Goal: Task Accomplishment & Management: Manage account settings

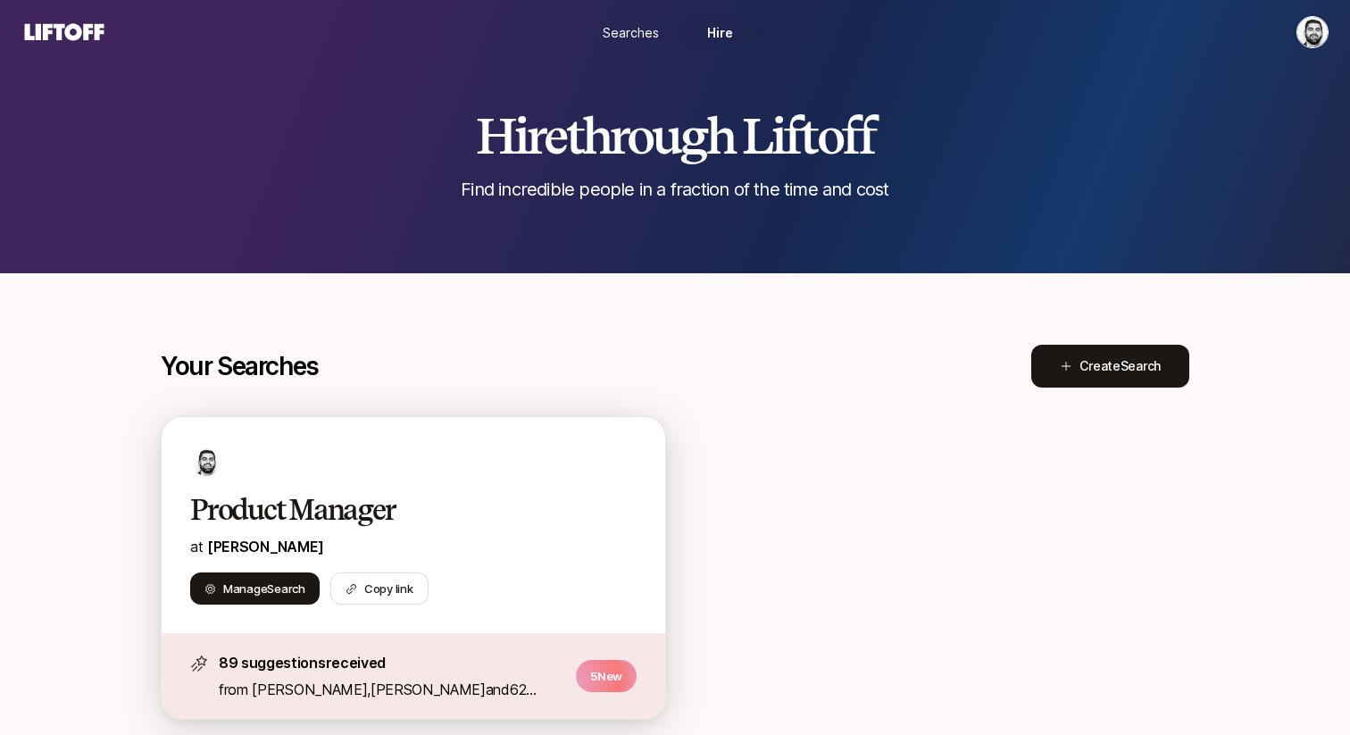
click at [421, 478] on div "Product Manager at [PERSON_NAME] Search Copy link" at bounding box center [414, 525] width 504 height 216
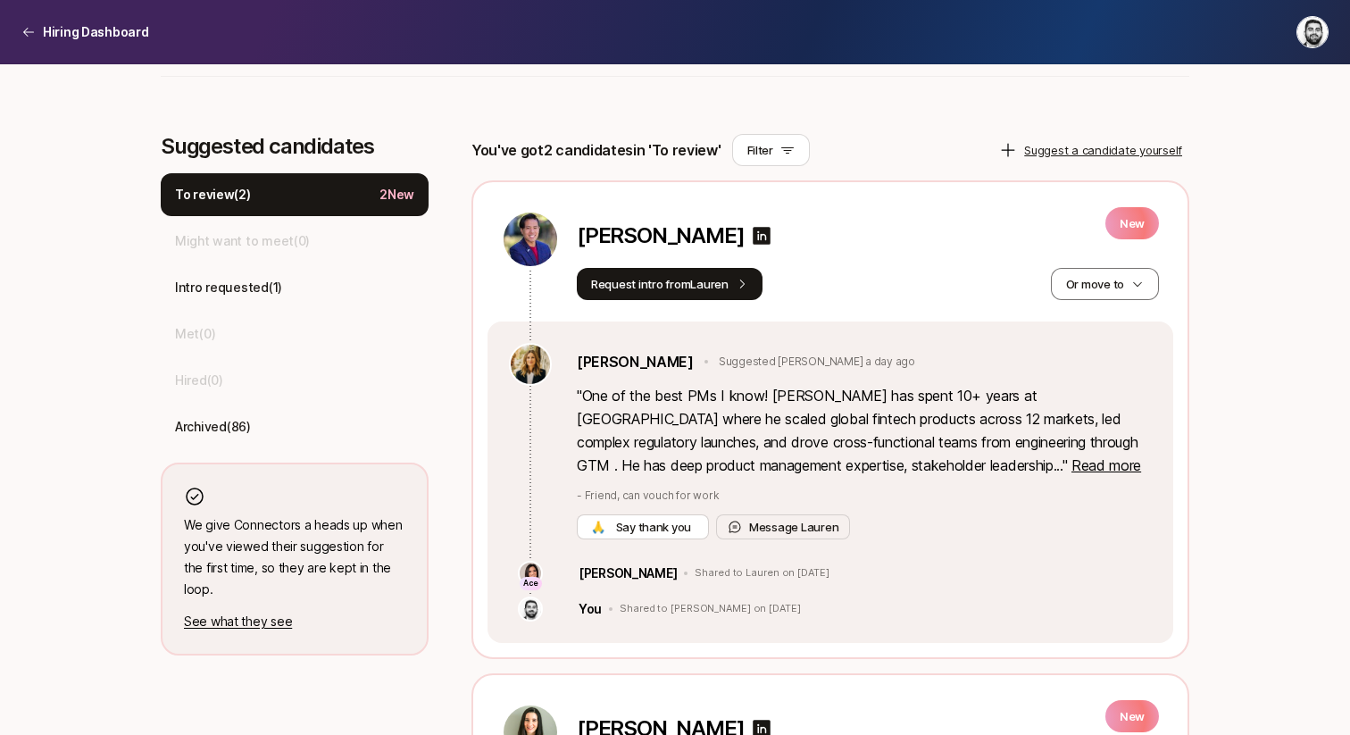
scroll to position [452, 0]
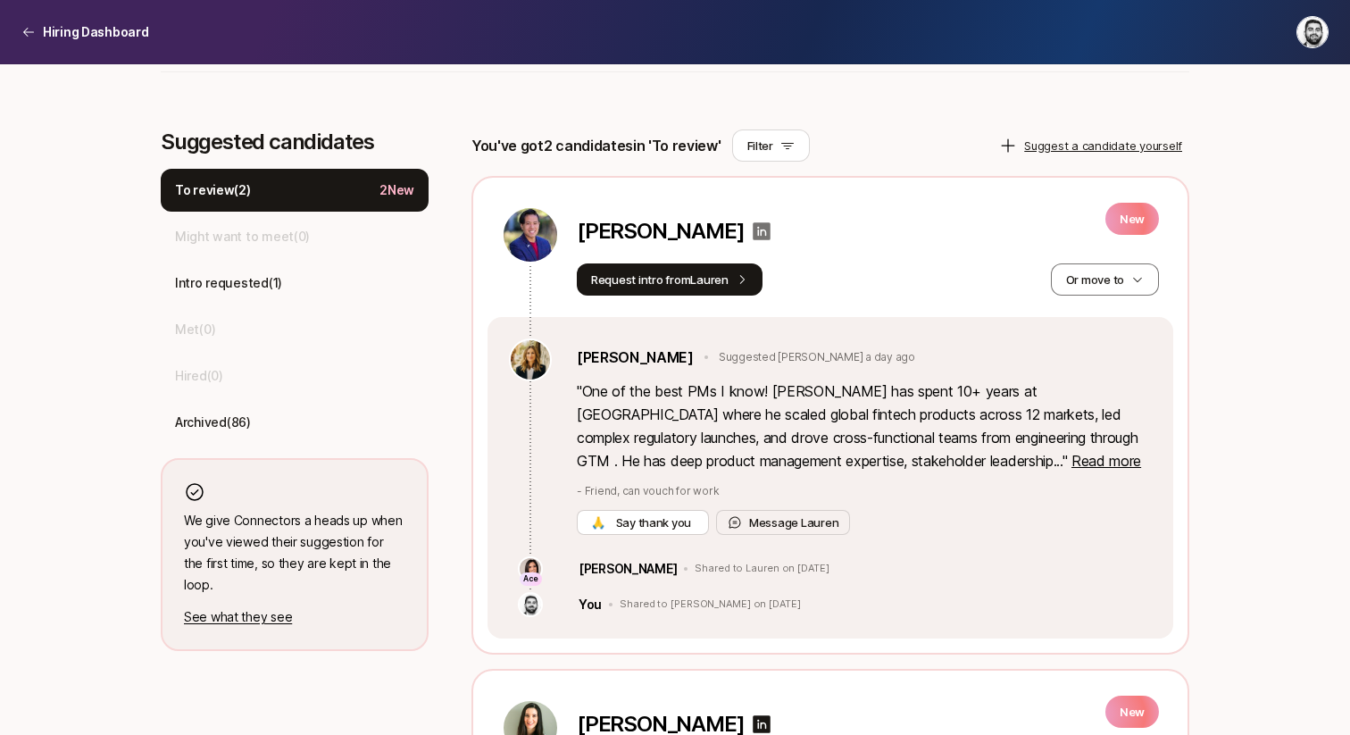
click at [754, 231] on icon at bounding box center [763, 231] width 18 height 18
click at [1072, 460] on span "Read more" at bounding box center [1107, 461] width 70 height 18
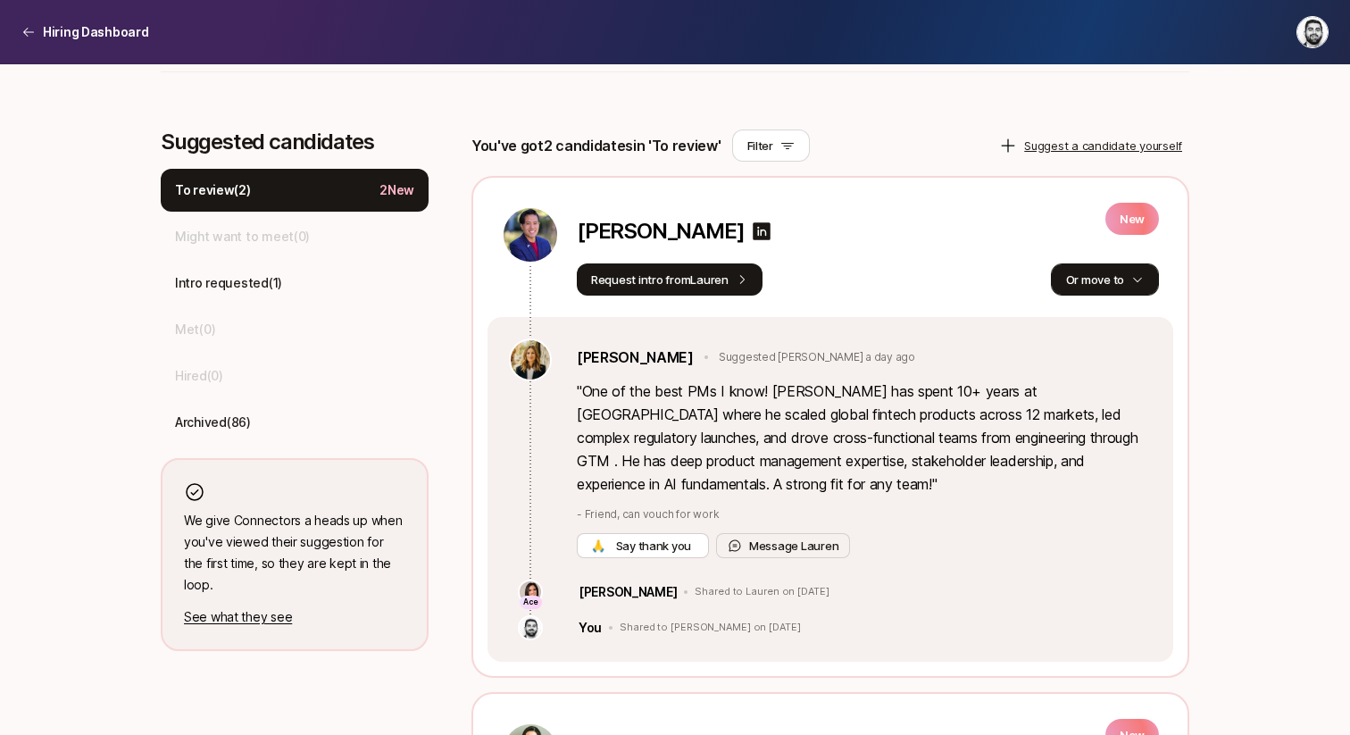
click at [1112, 286] on button "Or move to" at bounding box center [1105, 279] width 108 height 32
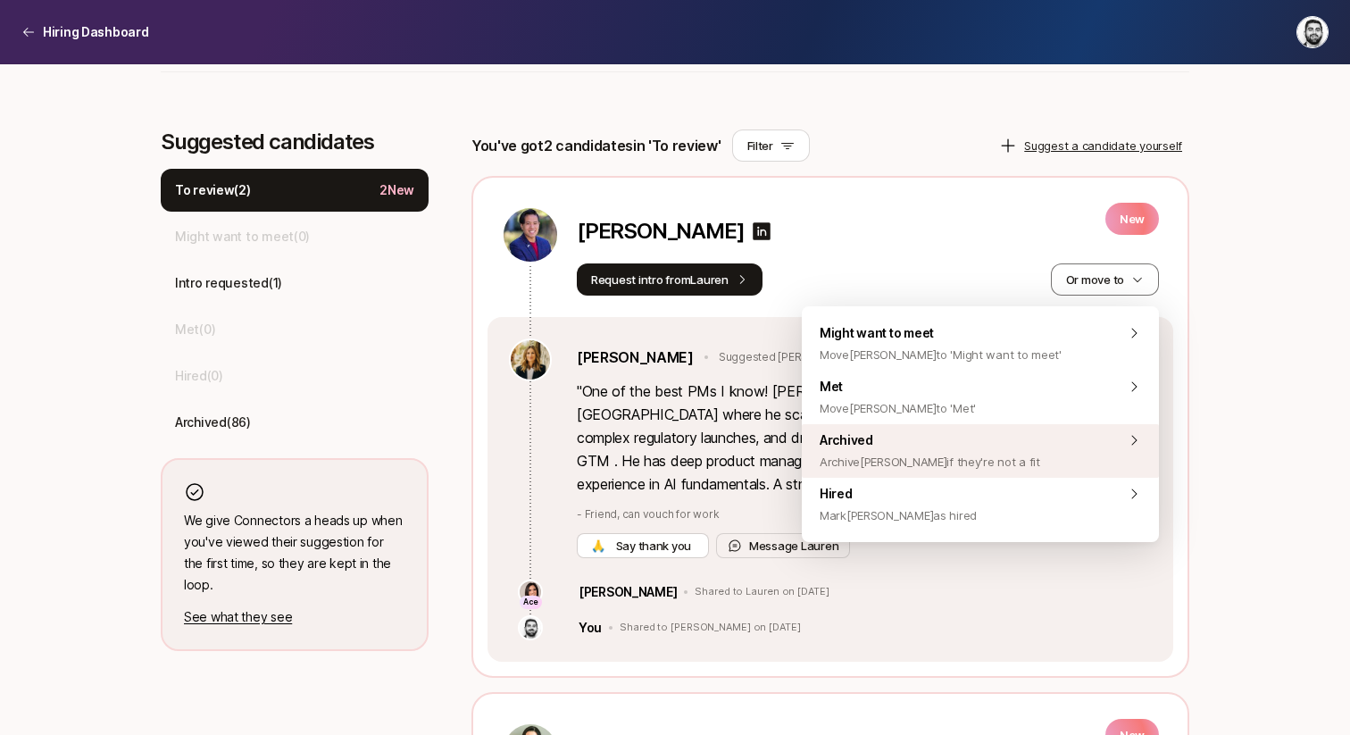
click at [980, 438] on div "Archived Archive [PERSON_NAME] if they're not a fit" at bounding box center [980, 451] width 357 height 54
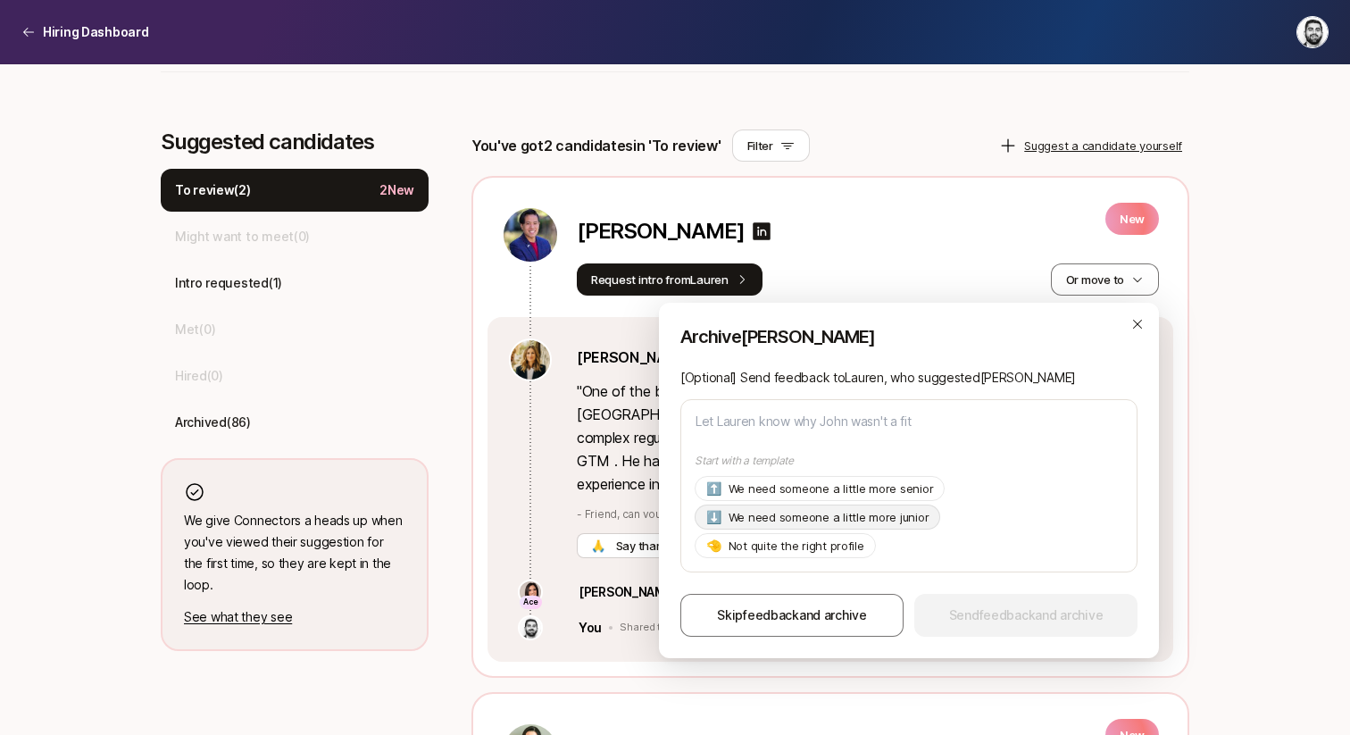
click at [812, 521] on p "We need someone a little more junior" at bounding box center [829, 517] width 201 height 18
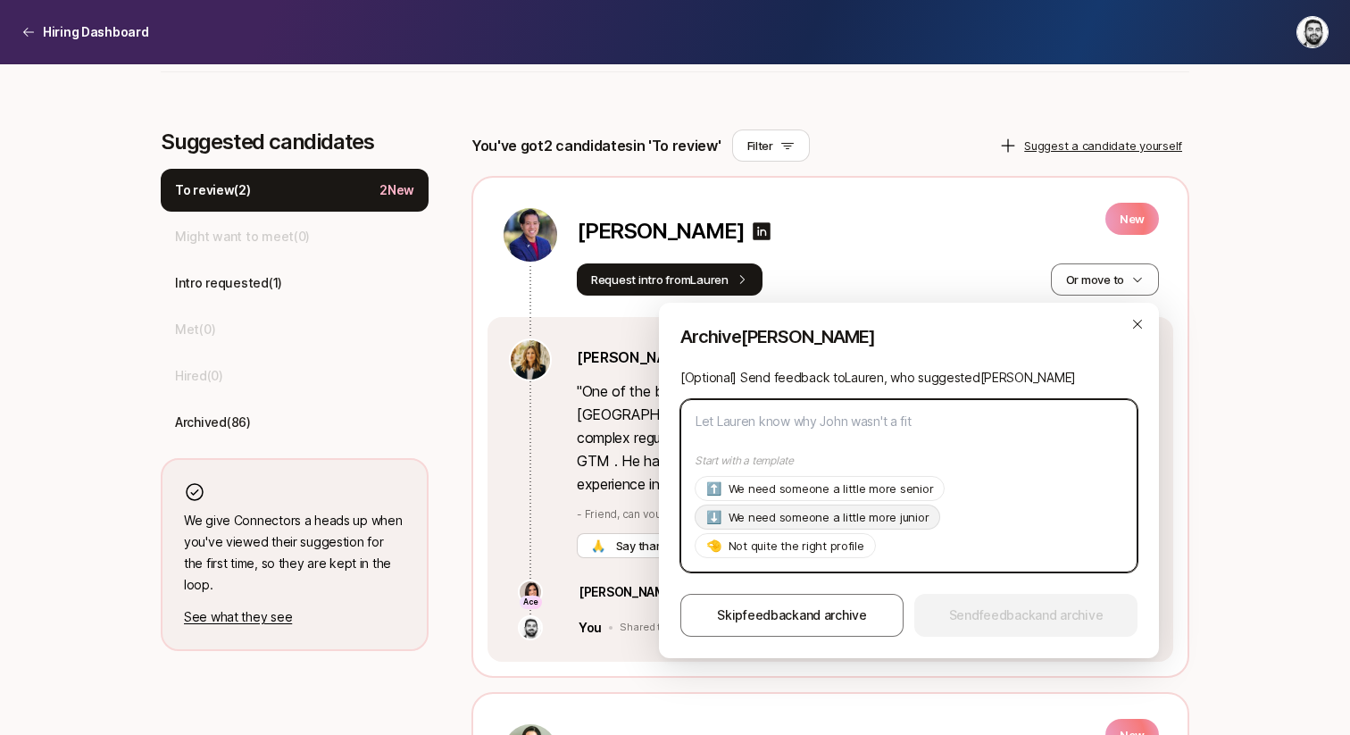
type textarea "Hi [PERSON_NAME], Thanks so much for suggesting [PERSON_NAME]! As of now we're …"
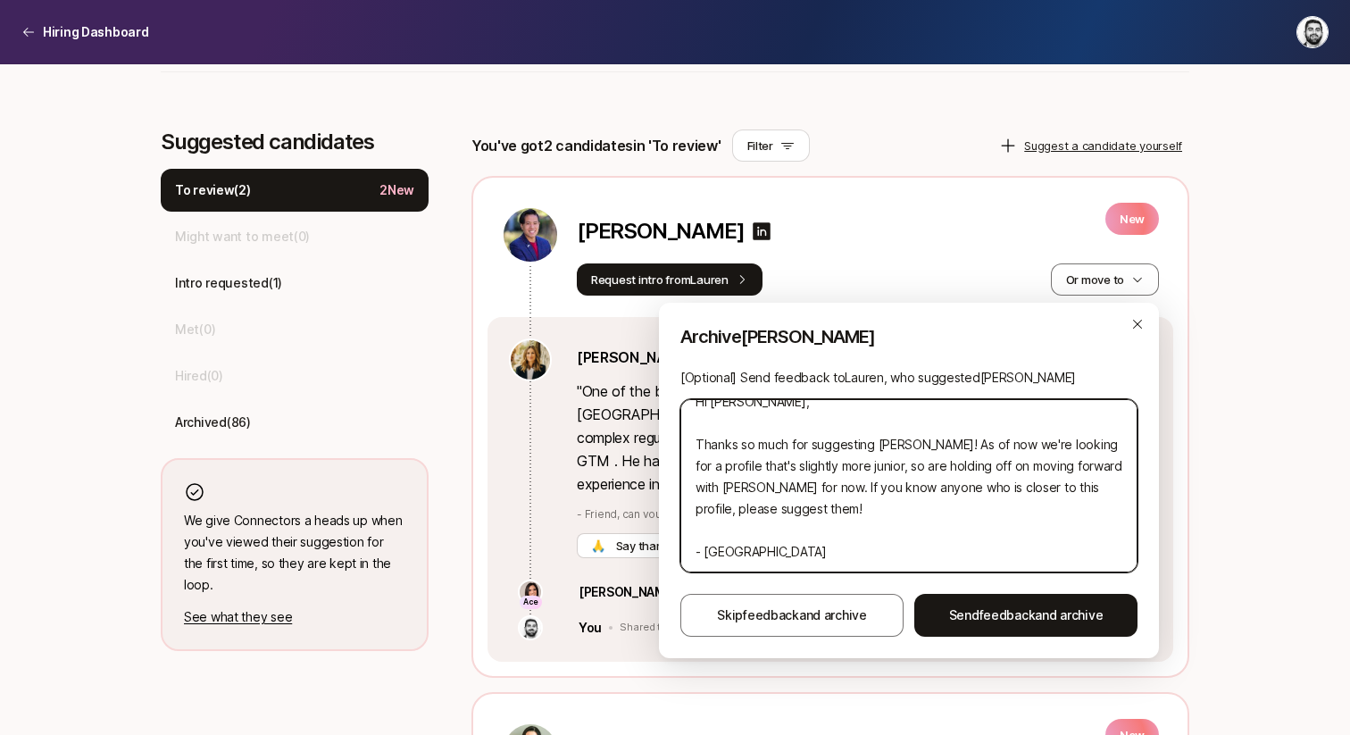
scroll to position [21, 0]
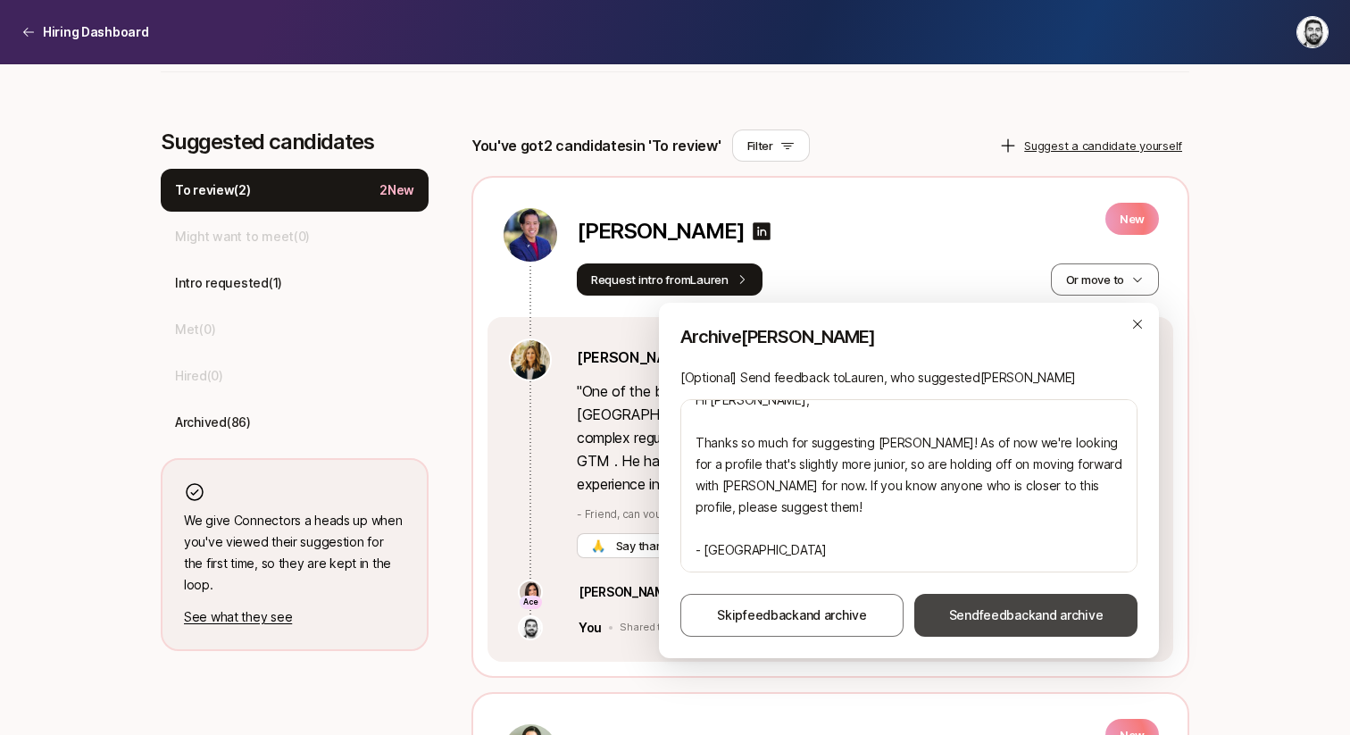
click at [995, 608] on span "feedback" at bounding box center [1008, 614] width 56 height 15
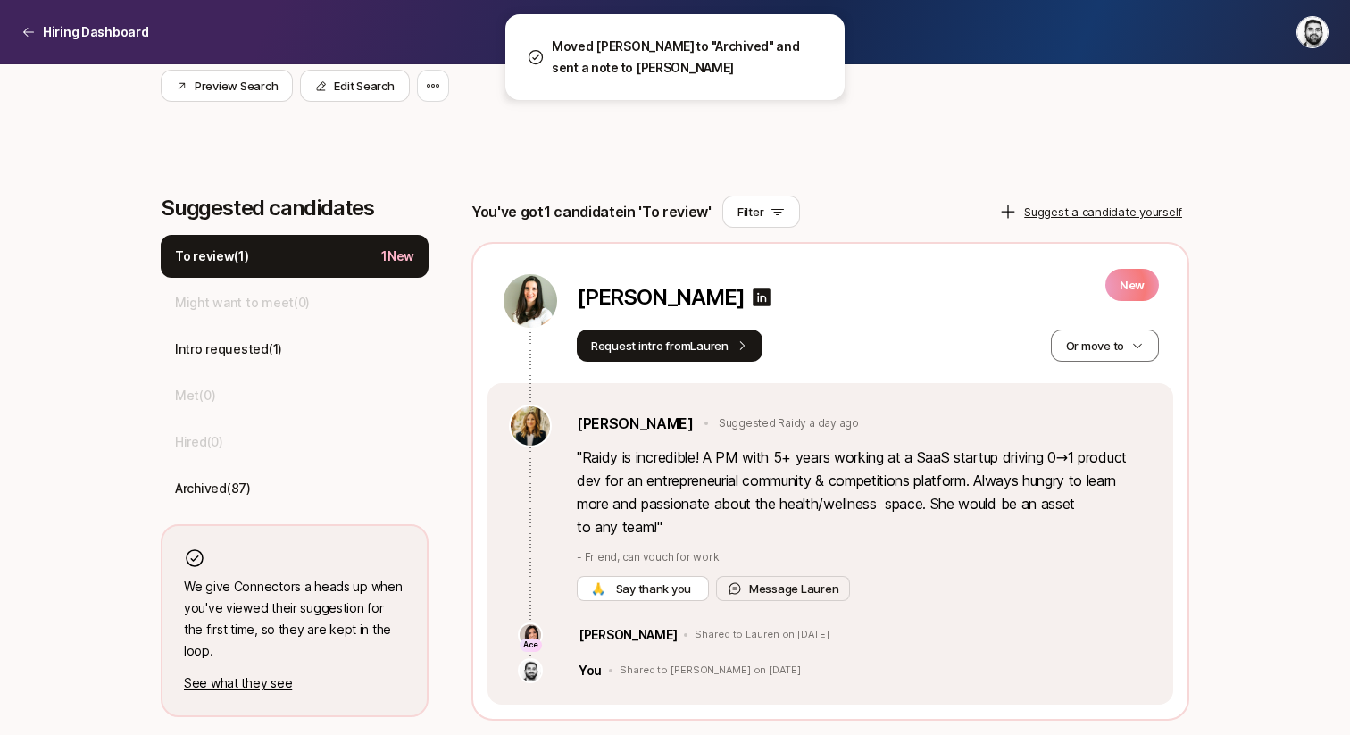
scroll to position [386, 0]
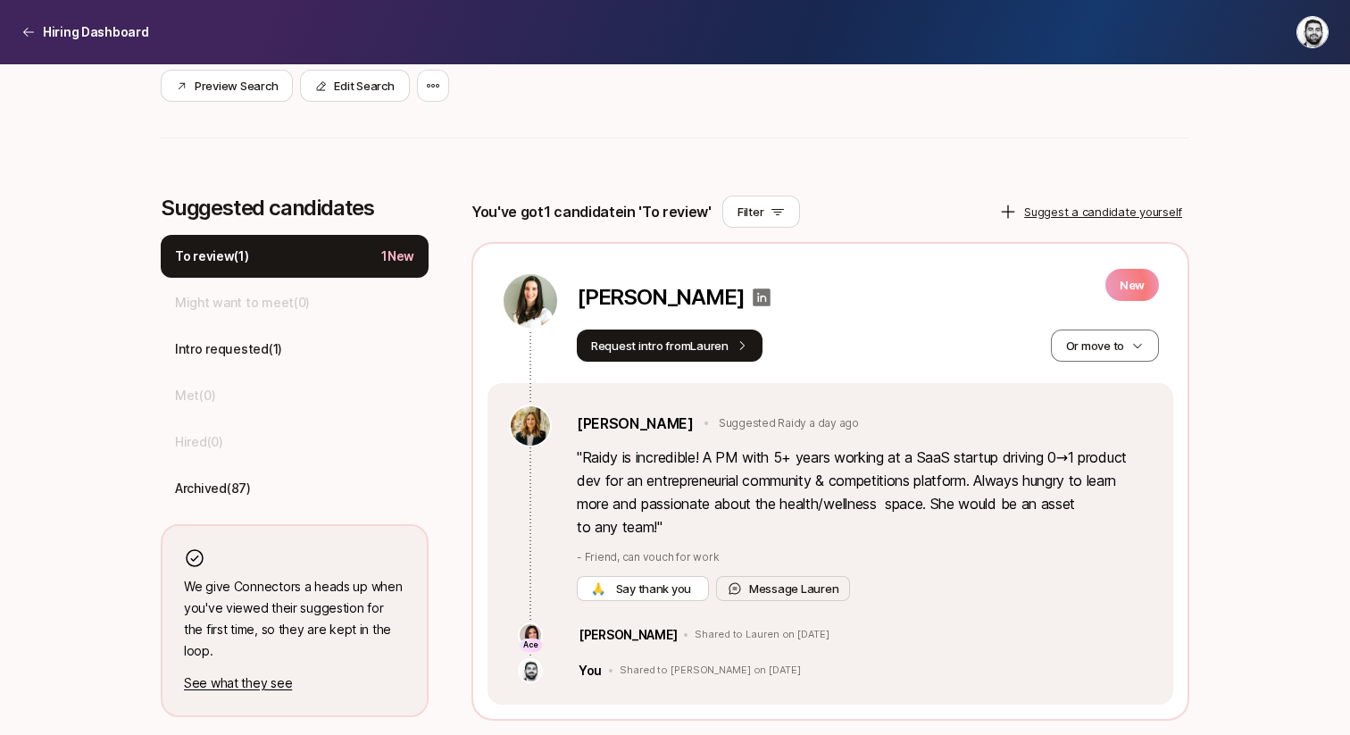
click at [754, 305] on icon at bounding box center [763, 297] width 18 height 18
click at [647, 430] on link "[PERSON_NAME]" at bounding box center [635, 423] width 117 height 23
click at [1105, 350] on button "Or move to" at bounding box center [1105, 346] width 108 height 32
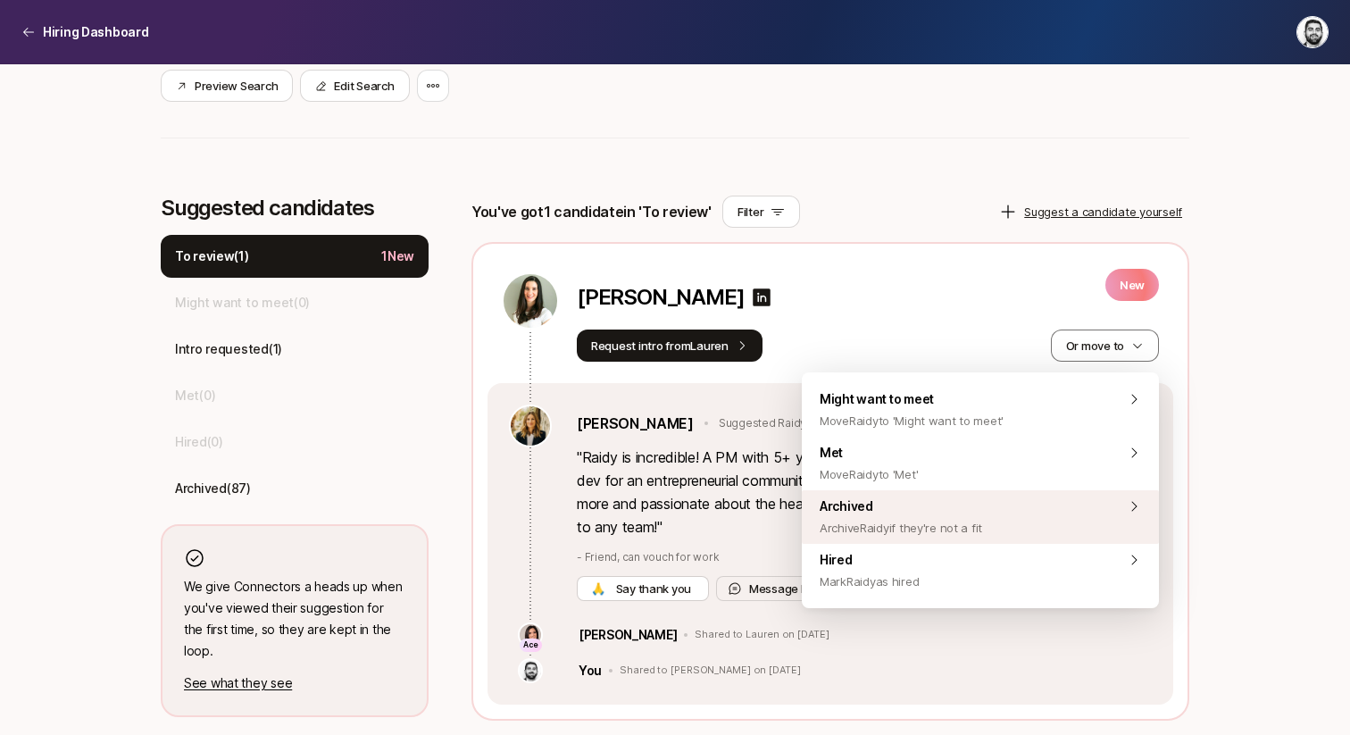
click at [949, 500] on span "Archived Archive Raidy if they're not a fit" at bounding box center [901, 517] width 163 height 43
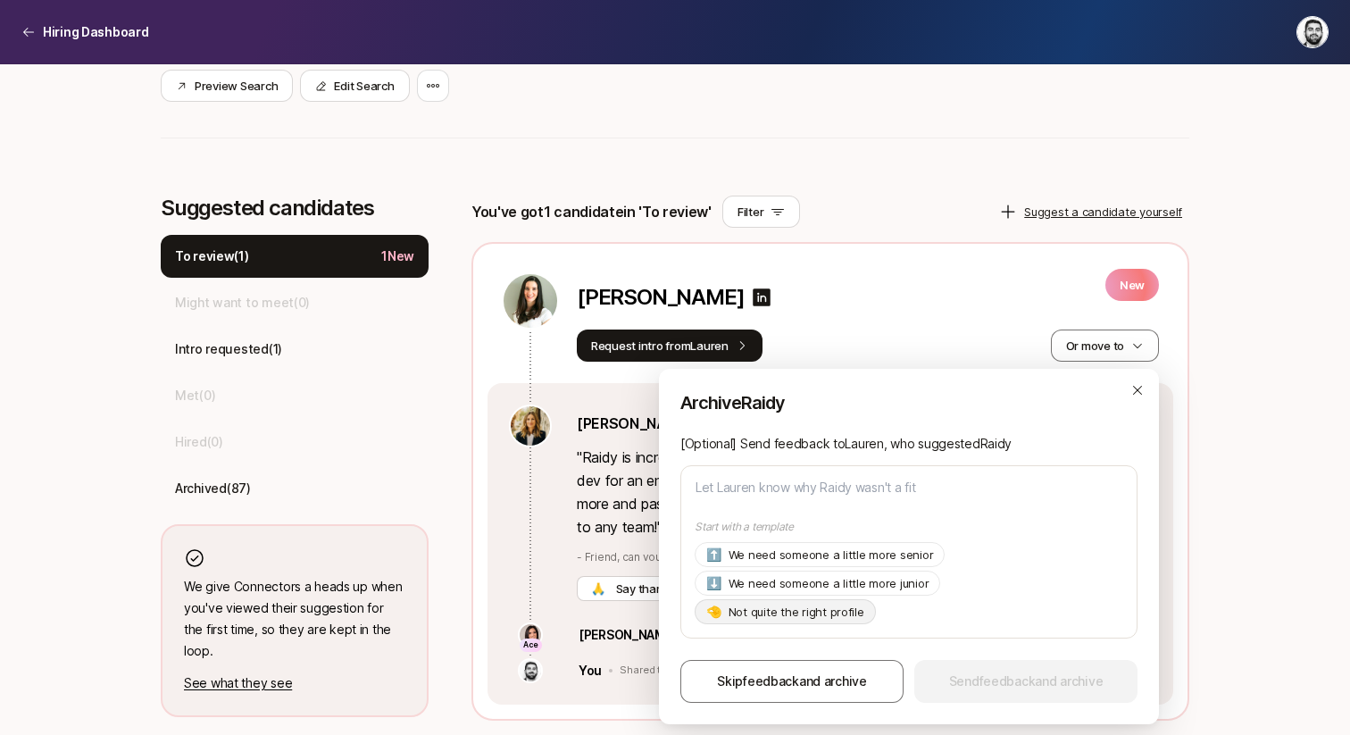
click at [836, 601] on div "🤏 Not quite the right profile" at bounding box center [785, 611] width 181 height 25
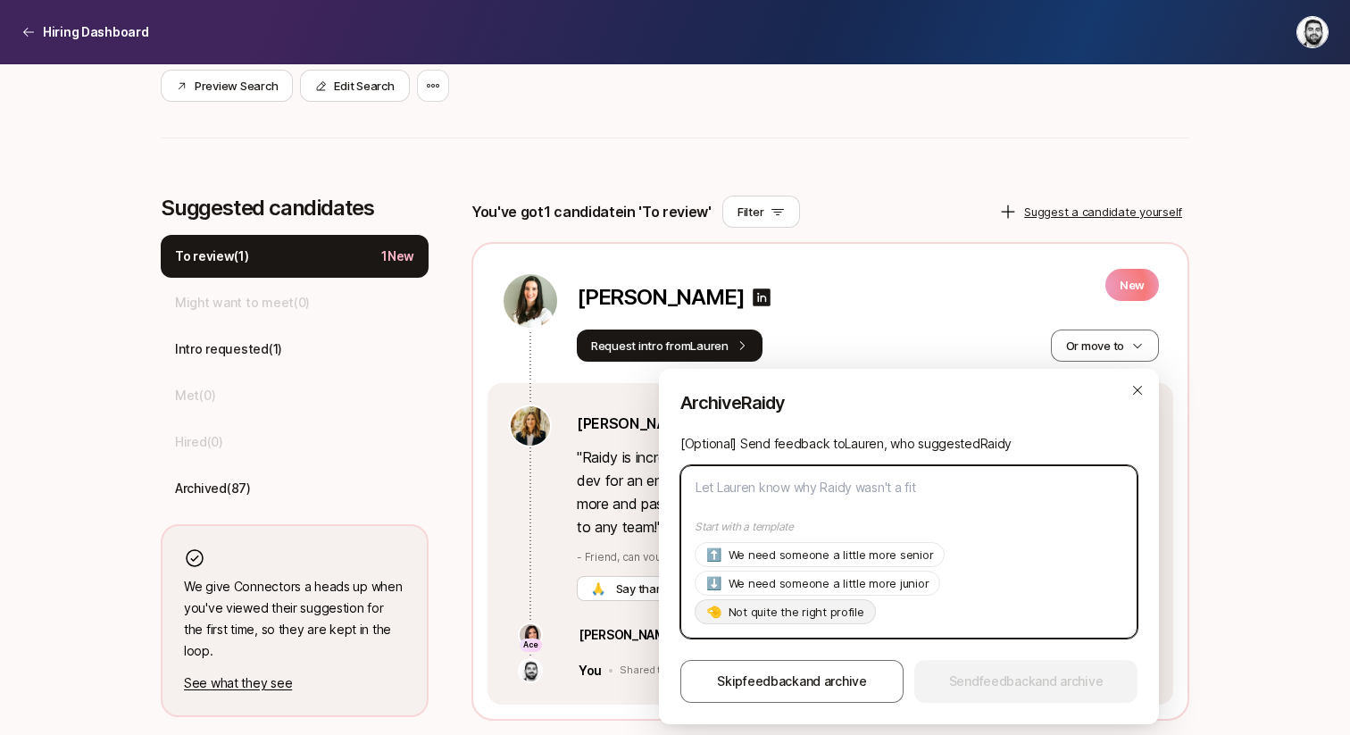
type textarea "x"
type textarea "Hi [PERSON_NAME], Thanks so much for suggesting [PERSON_NAME]! As of now we're …"
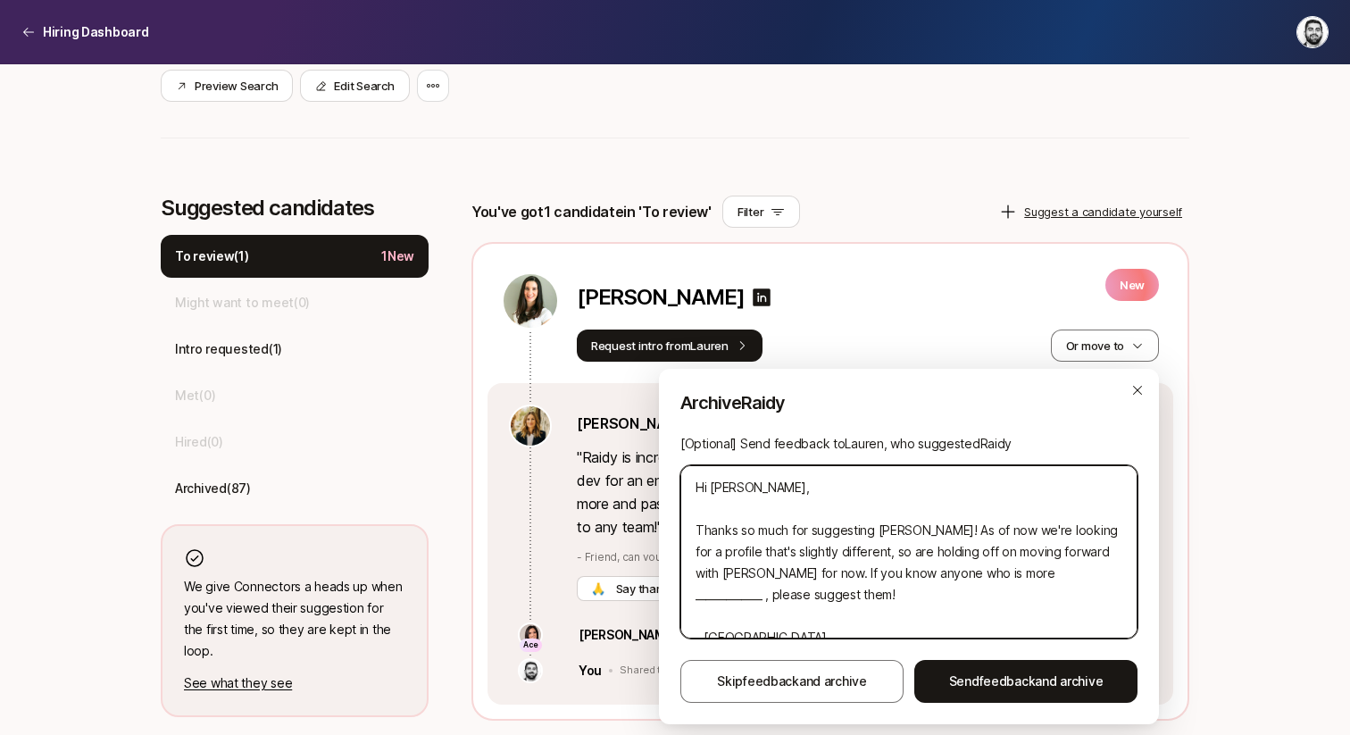
click at [985, 572] on textarea "Hi [PERSON_NAME], Thanks so much for suggesting [PERSON_NAME]! As of now we're …" at bounding box center [908, 551] width 457 height 173
drag, startPoint x: 1115, startPoint y: 572, endPoint x: 723, endPoint y: 575, distance: 392.0
click at [723, 575] on textarea "Hi [PERSON_NAME], Thanks so much for suggesting [PERSON_NAME]! As of now we're …" at bounding box center [908, 551] width 457 height 173
type textarea "x"
type textarea "Hi [PERSON_NAME], Thanks so much for suggesting [PERSON_NAME]! As of now we're …"
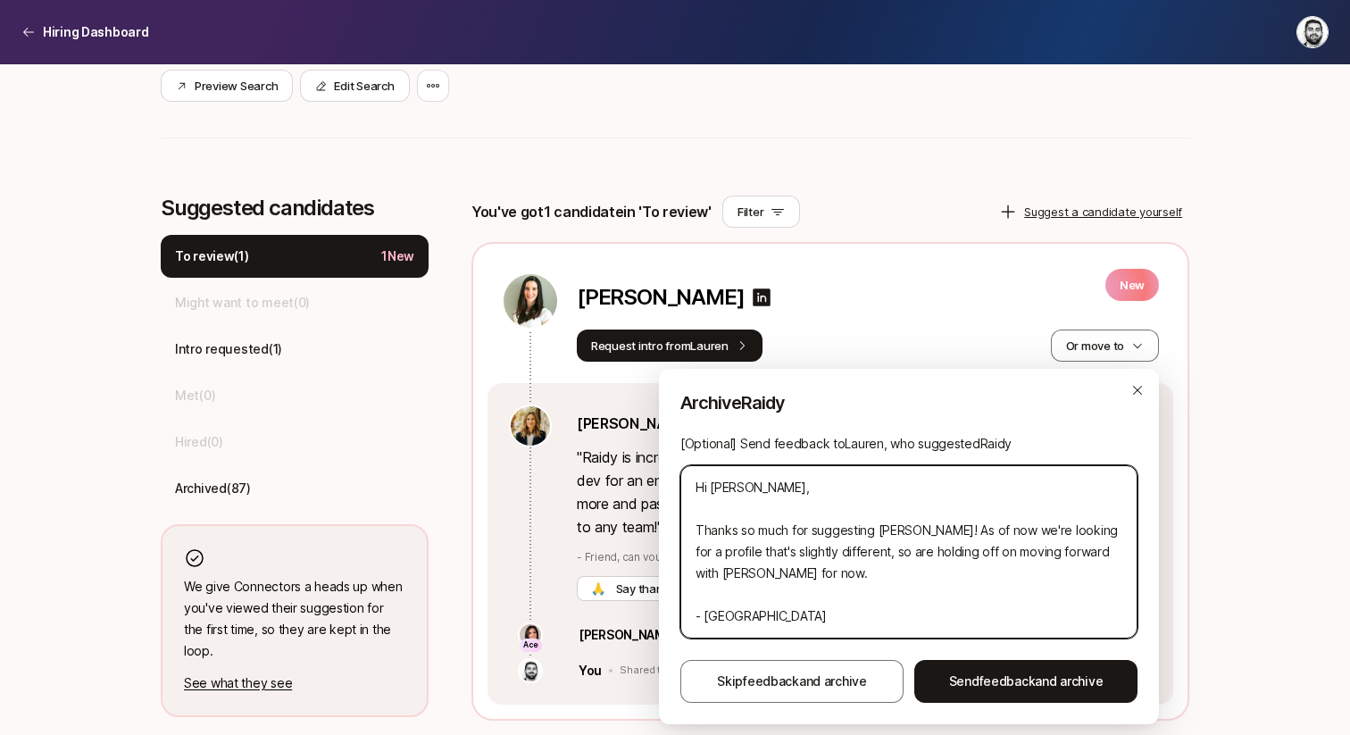
type textarea "x"
type textarea "Hi [PERSON_NAME], Thanks so much for suggesting [PERSON_NAME]! As of now we're …"
type textarea "x"
type textarea "Hi [PERSON_NAME], Thanks so much for suggesting [PERSON_NAME]! As of now we're …"
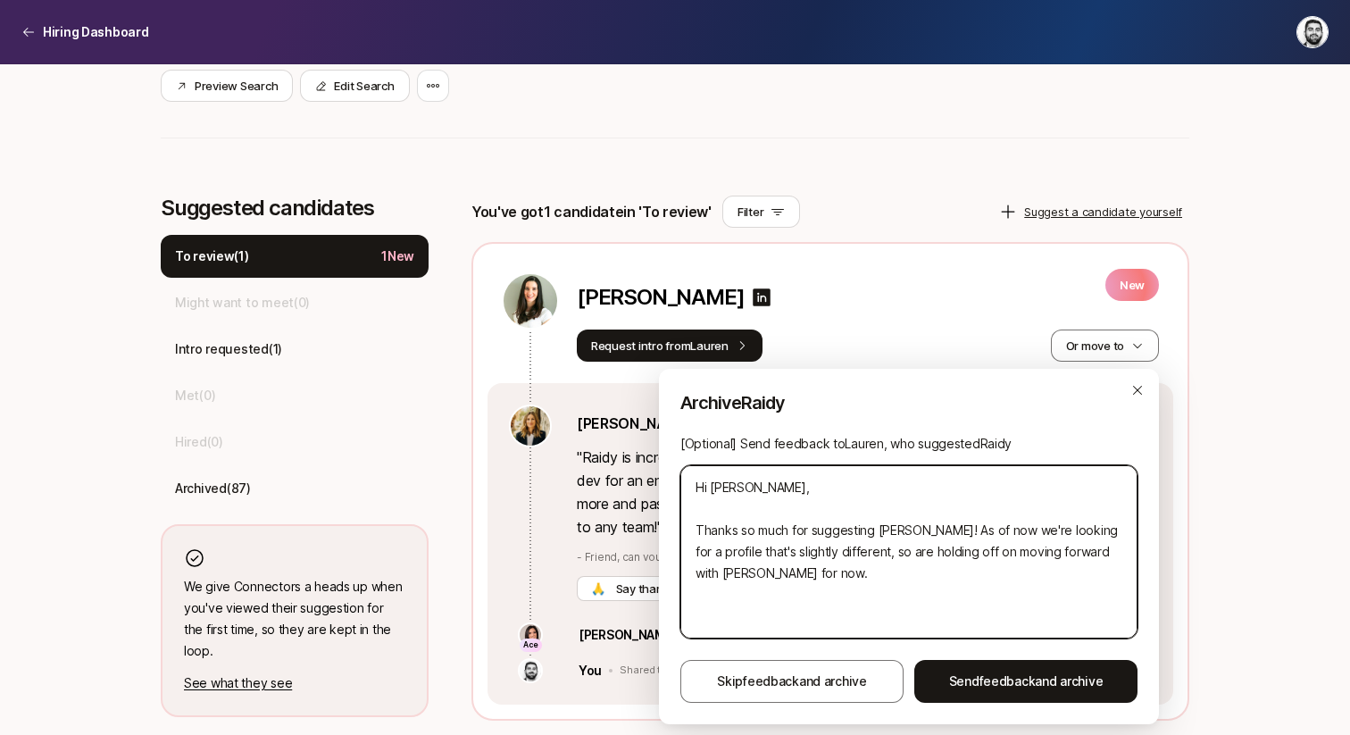
type textarea "x"
type textarea "Hi [PERSON_NAME], Thanks so much for suggesting [PERSON_NAME]! As of now we're …"
type textarea "x"
type textarea "Hi [PERSON_NAME], Thanks so much for suggesting [PERSON_NAME]! As of now we're …"
type textarea "x"
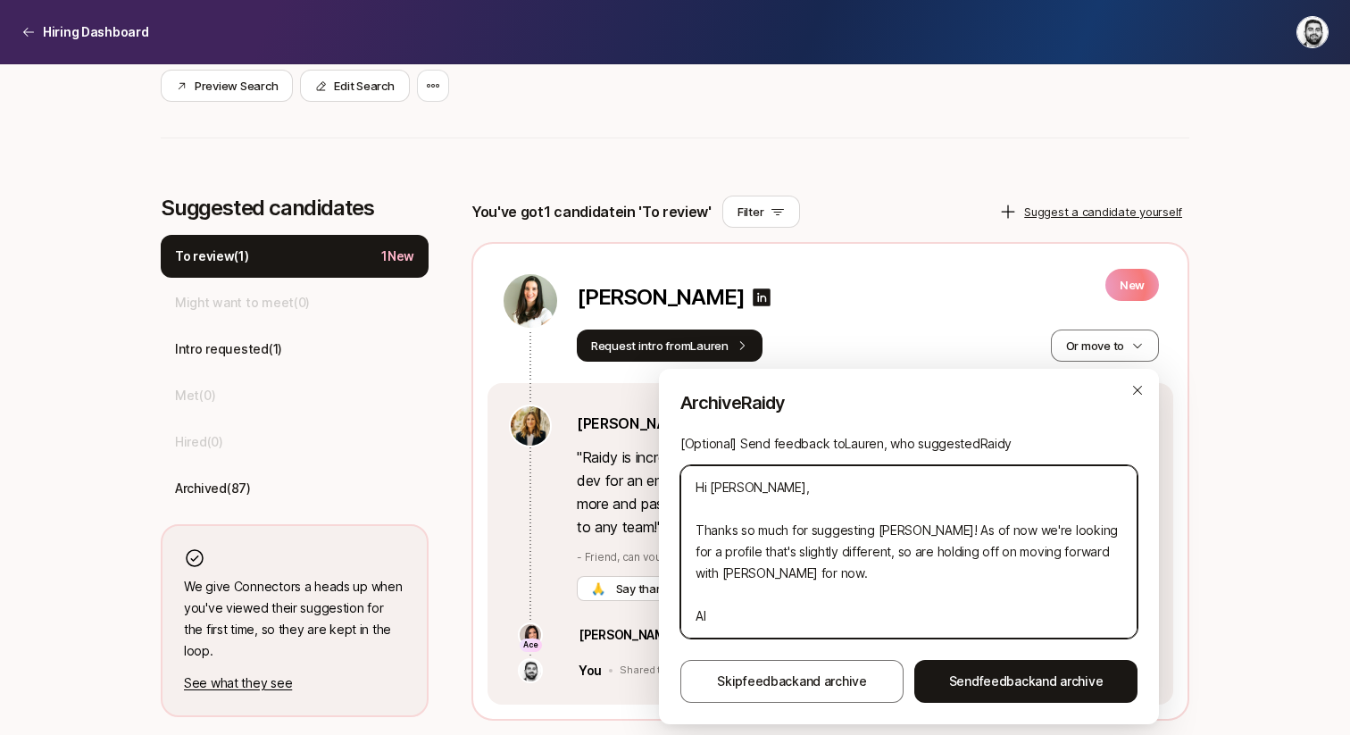
type textarea "Hi [PERSON_NAME], Thanks so much for suggesting [PERSON_NAME]! As of now we're …"
type textarea "x"
type textarea "Hi [PERSON_NAME], Thanks so much for suggesting [PERSON_NAME]! As of now we're …"
type textarea "x"
type textarea "Hi [PERSON_NAME], Thanks so much for suggesting [PERSON_NAME]! As of now we're …"
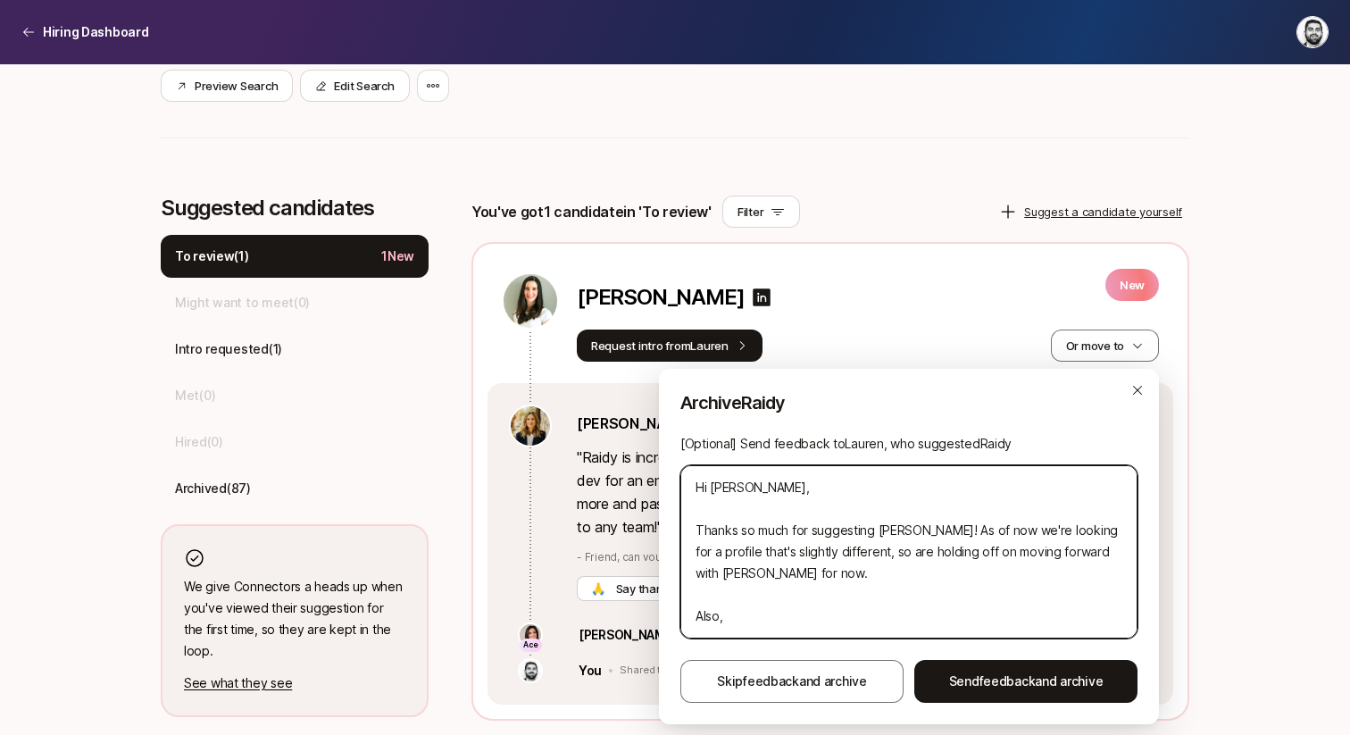
type textarea "x"
type textarea "Hi [PERSON_NAME], Thanks so much for suggesting [PERSON_NAME]! As of now we're …"
type textarea "x"
type textarea "Hi [PERSON_NAME], Thanks so much for suggesting [PERSON_NAME]! As of now we're …"
type textarea "x"
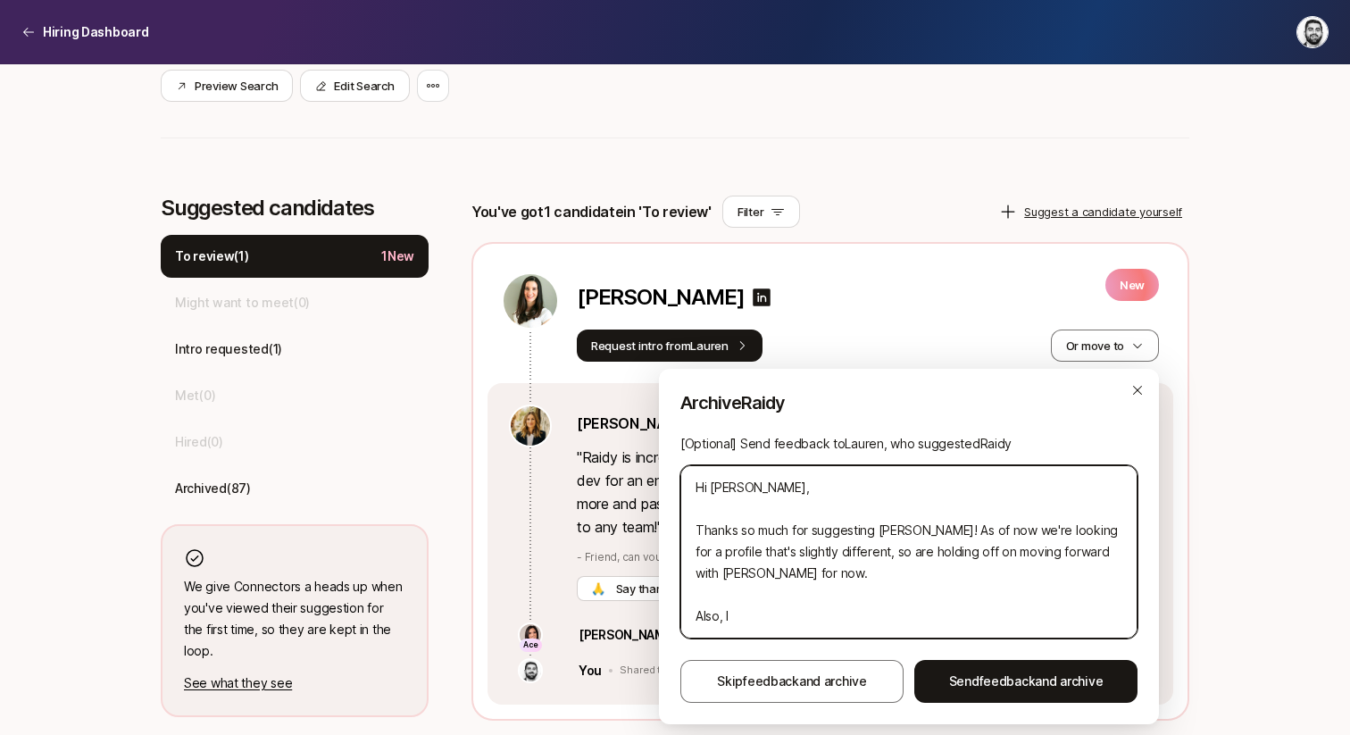
type textarea "Hi [PERSON_NAME], Thanks so much for suggesting [PERSON_NAME]! As of now we're …"
type textarea "x"
type textarea "Hi [PERSON_NAME], Thanks so much for suggesting [PERSON_NAME]! As of now we're …"
type textarea "x"
type textarea "Hi [PERSON_NAME], Thanks so much for suggesting [PERSON_NAME]! As of now we're …"
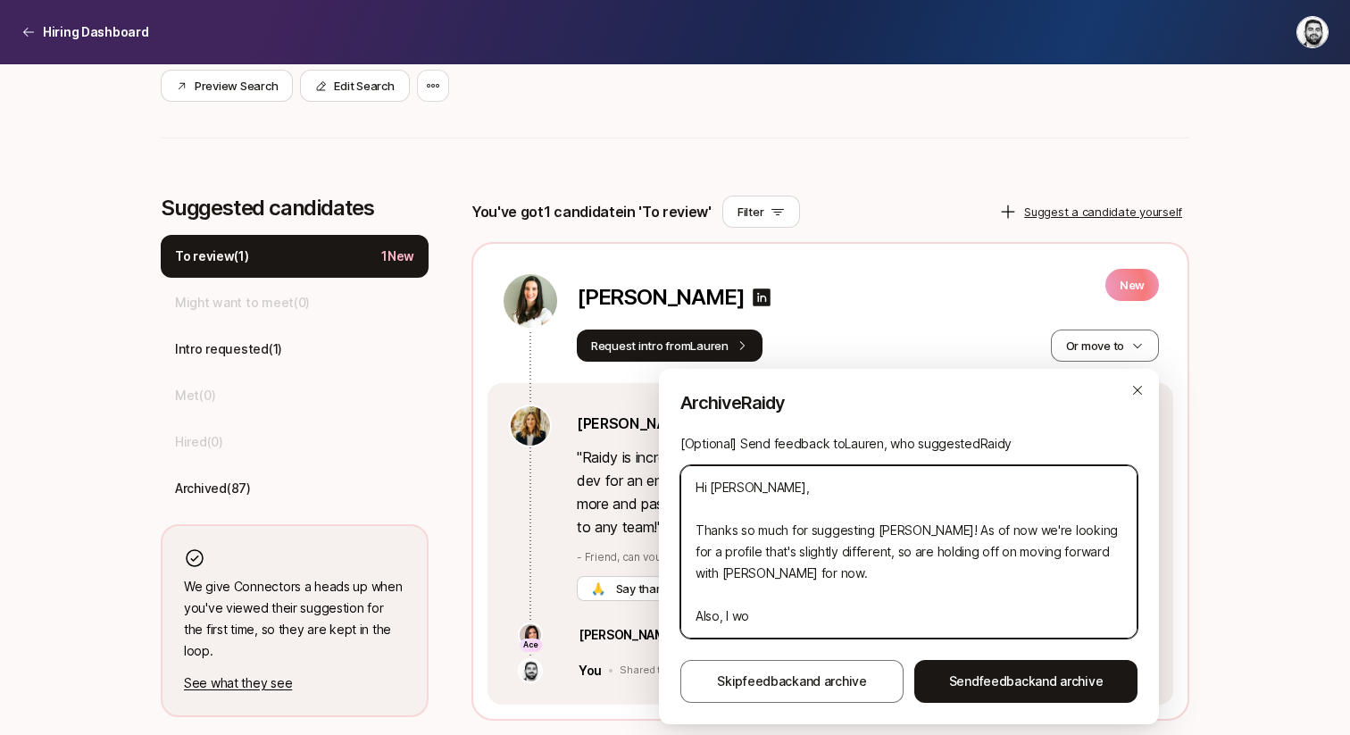
type textarea "x"
type textarea "Hi [PERSON_NAME], Thanks so much for suggesting [PERSON_NAME]! As of now we're …"
type textarea "x"
type textarea "Hi [PERSON_NAME], Thanks so much for suggesting [PERSON_NAME]! As of now we're …"
type textarea "x"
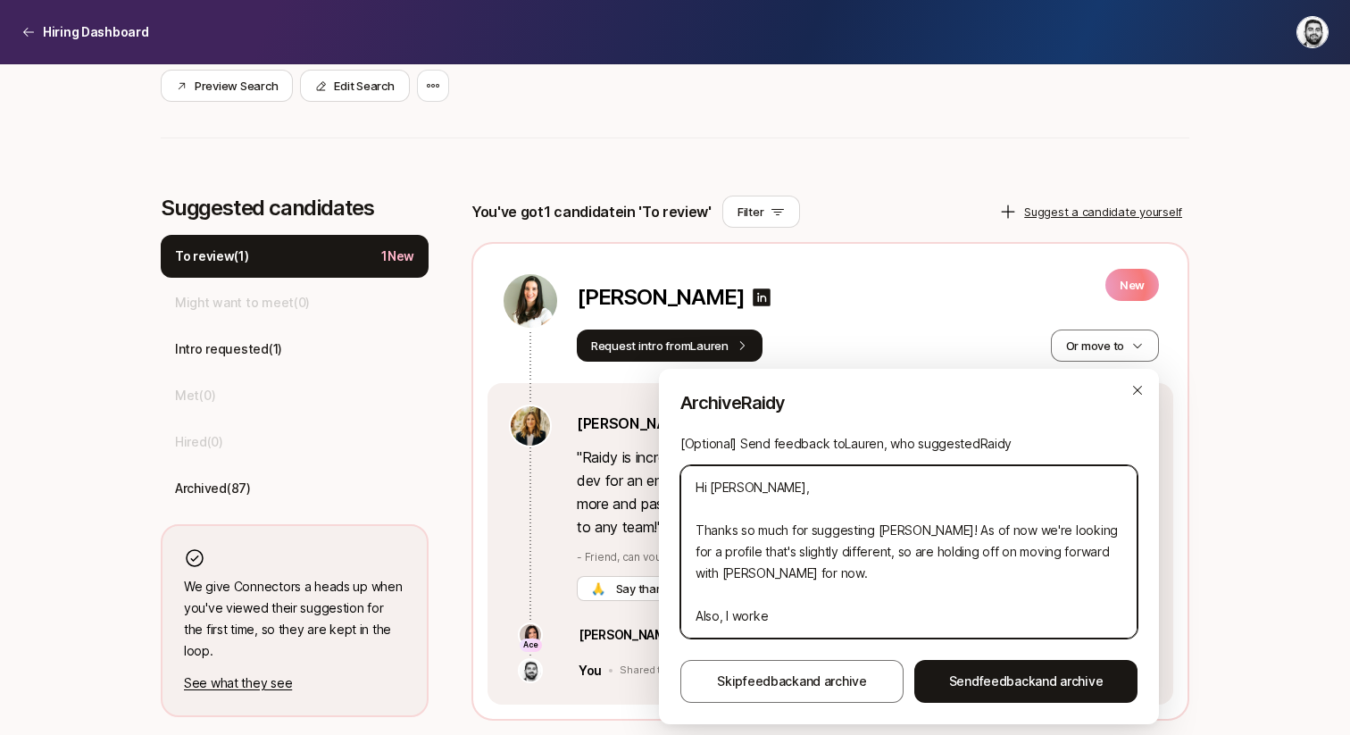
type textarea "Hi [PERSON_NAME], Thanks so much for suggesting [PERSON_NAME]! As of now we're …"
type textarea "x"
type textarea "Hi [PERSON_NAME], Thanks so much for suggesting [PERSON_NAME]! As of now we're …"
type textarea "x"
type textarea "Hi [PERSON_NAME], Thanks so much for suggesting [PERSON_NAME]! As of now we're …"
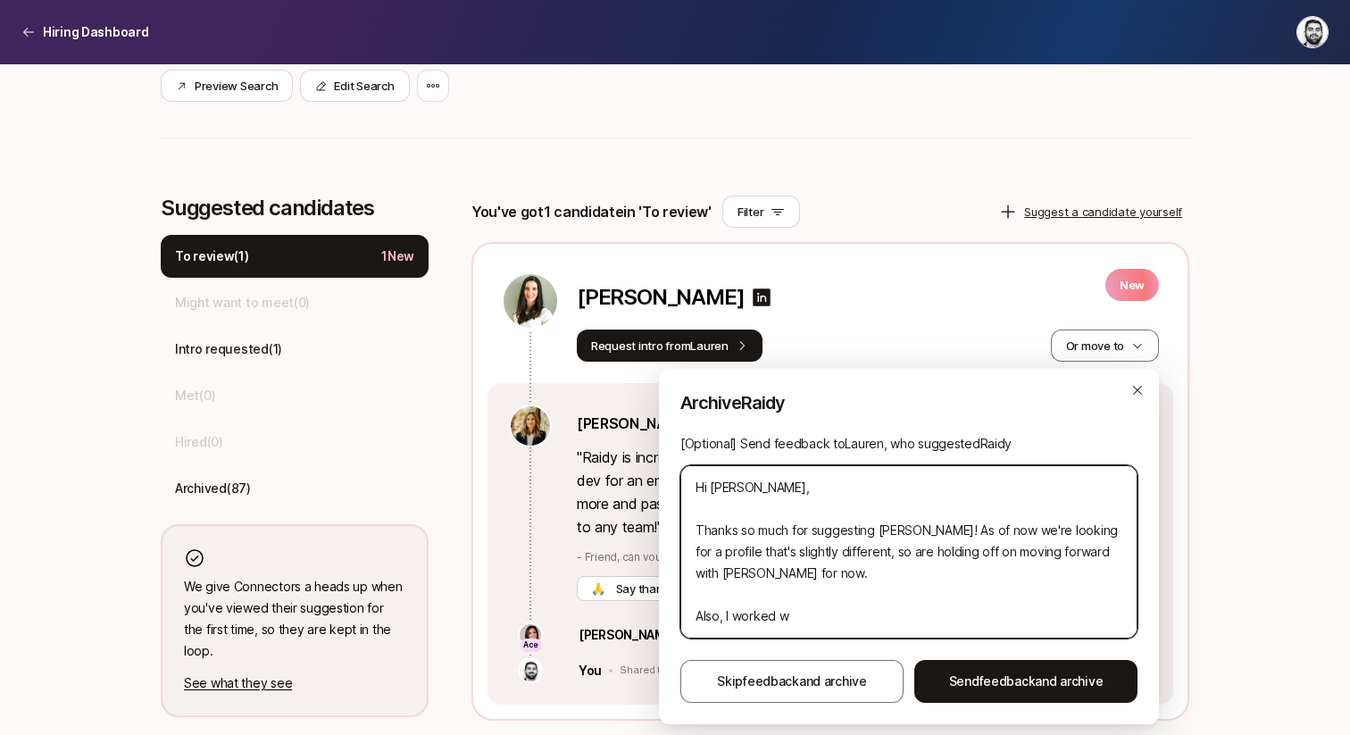
type textarea "x"
type textarea "Hi [PERSON_NAME], Thanks so much for suggesting [PERSON_NAME]! As of now we're …"
type textarea "x"
type textarea "Hi [PERSON_NAME], Thanks so much for suggesting [PERSON_NAME]! As of now we're …"
type textarea "x"
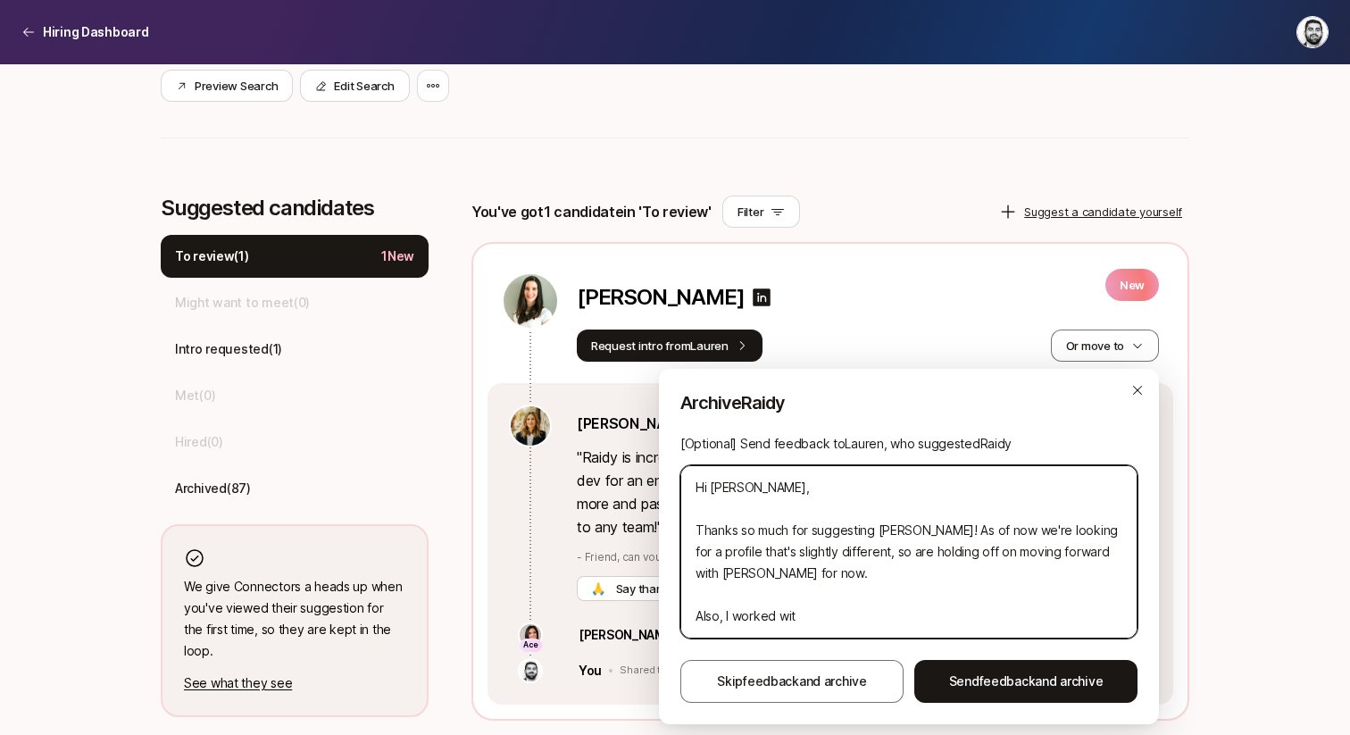
type textarea "Hi [PERSON_NAME], Thanks so much for suggesting [PERSON_NAME]! As of now we're …"
type textarea "x"
type textarea "Hi [PERSON_NAME], Thanks so much for suggesting [PERSON_NAME]! As of now we're …"
type textarea "x"
type textarea "Hi [PERSON_NAME], Thanks so much for suggesting [PERSON_NAME]! As of now we're …"
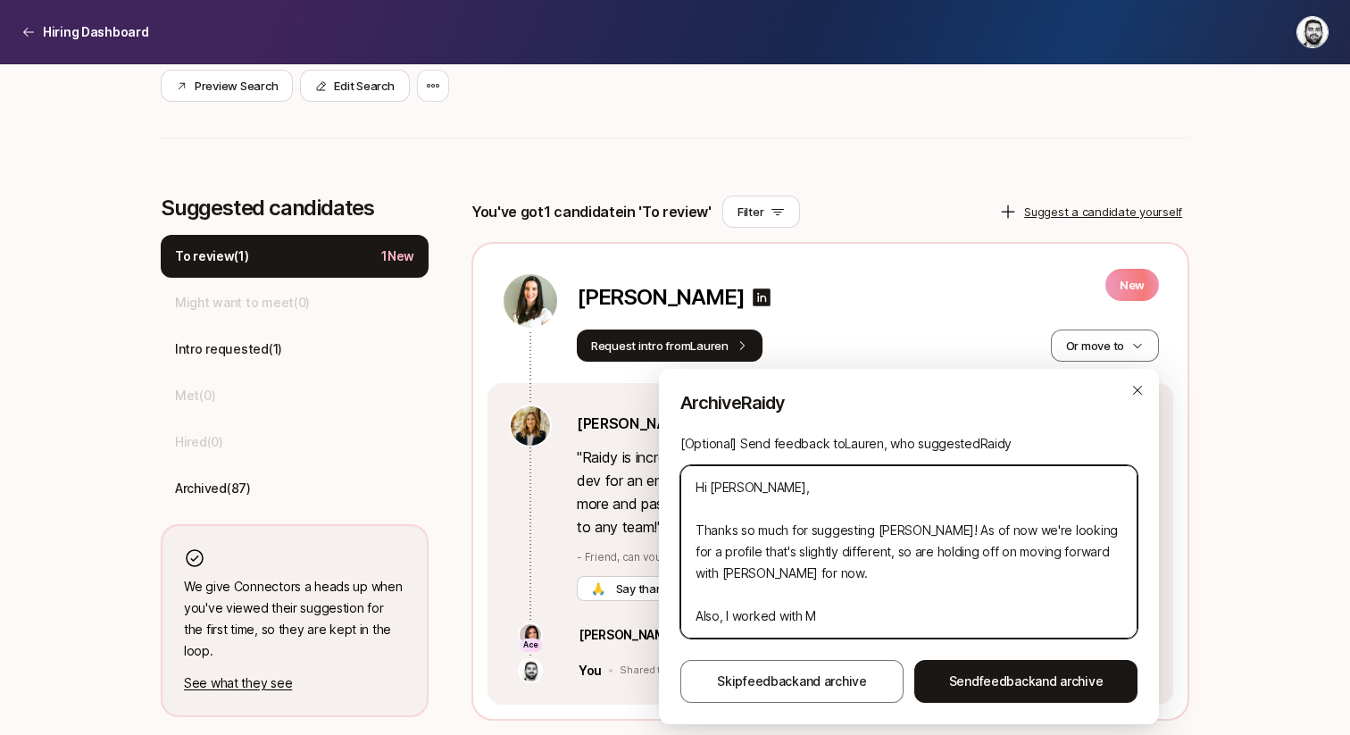
type textarea "x"
type textarea "Hi [PERSON_NAME], Thanks so much for suggesting [PERSON_NAME]! As of now we're …"
type textarea "x"
type textarea "Hi [PERSON_NAME], Thanks so much for suggesting [PERSON_NAME]! As of now we're …"
type textarea "x"
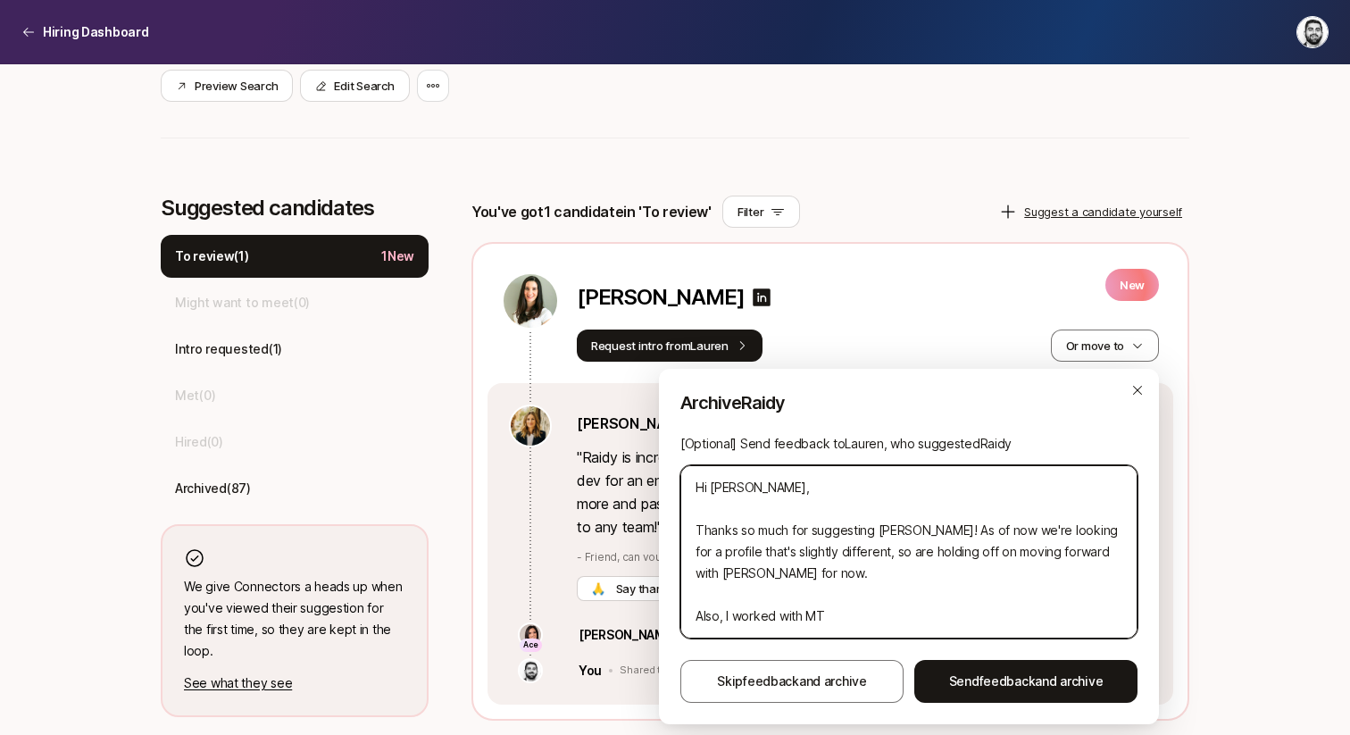
type textarea "Hi [PERSON_NAME], Thanks so much for suggesting [PERSON_NAME]! As of now we're …"
type textarea "x"
type textarea "Hi [PERSON_NAME], Thanks so much for suggesting [PERSON_NAME]! As of now we're …"
type textarea "x"
type textarea "Hi [PERSON_NAME], Thanks so much for suggesting [PERSON_NAME]! As of now we're …"
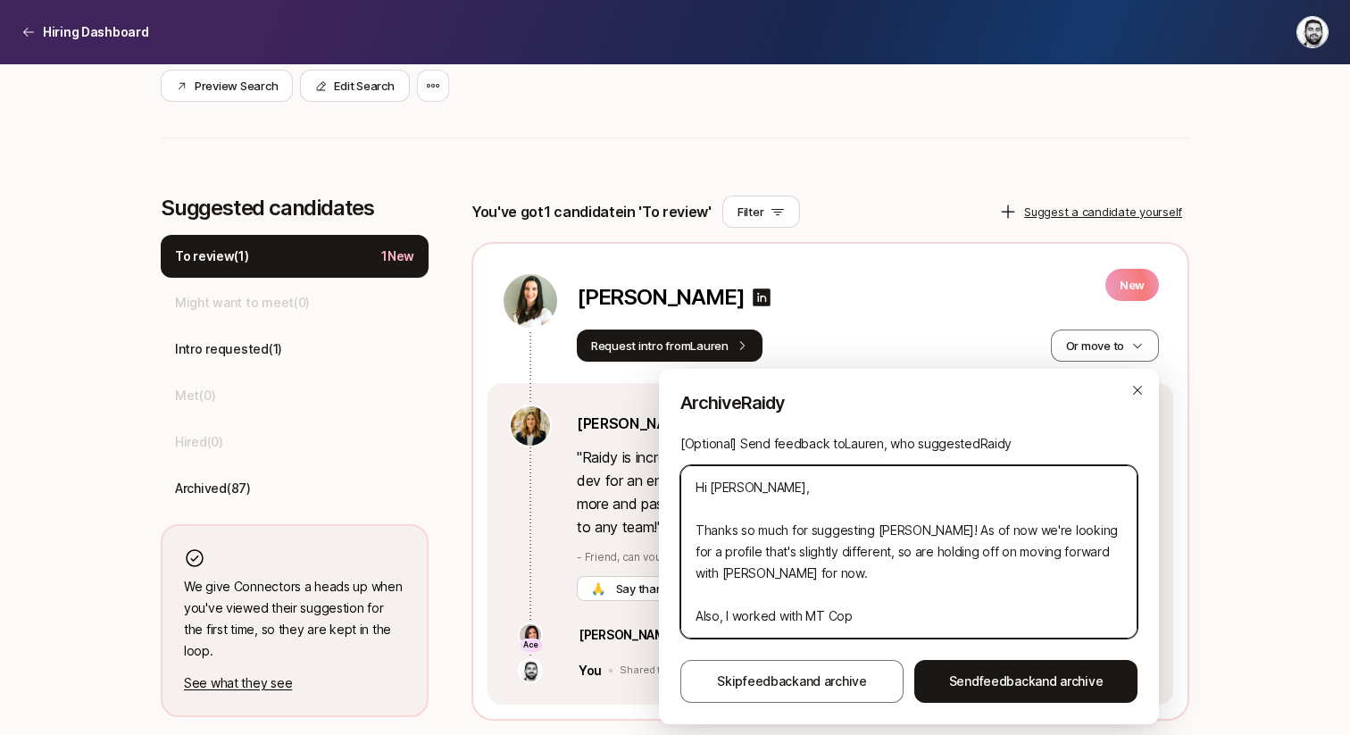
type textarea "x"
type textarea "Hi [PERSON_NAME], Thanks so much for suggesting [PERSON_NAME]! As of now we're …"
type textarea "x"
type textarea "Hi [PERSON_NAME], Thanks so much for suggesting [PERSON_NAME]! As of now we're …"
type textarea "x"
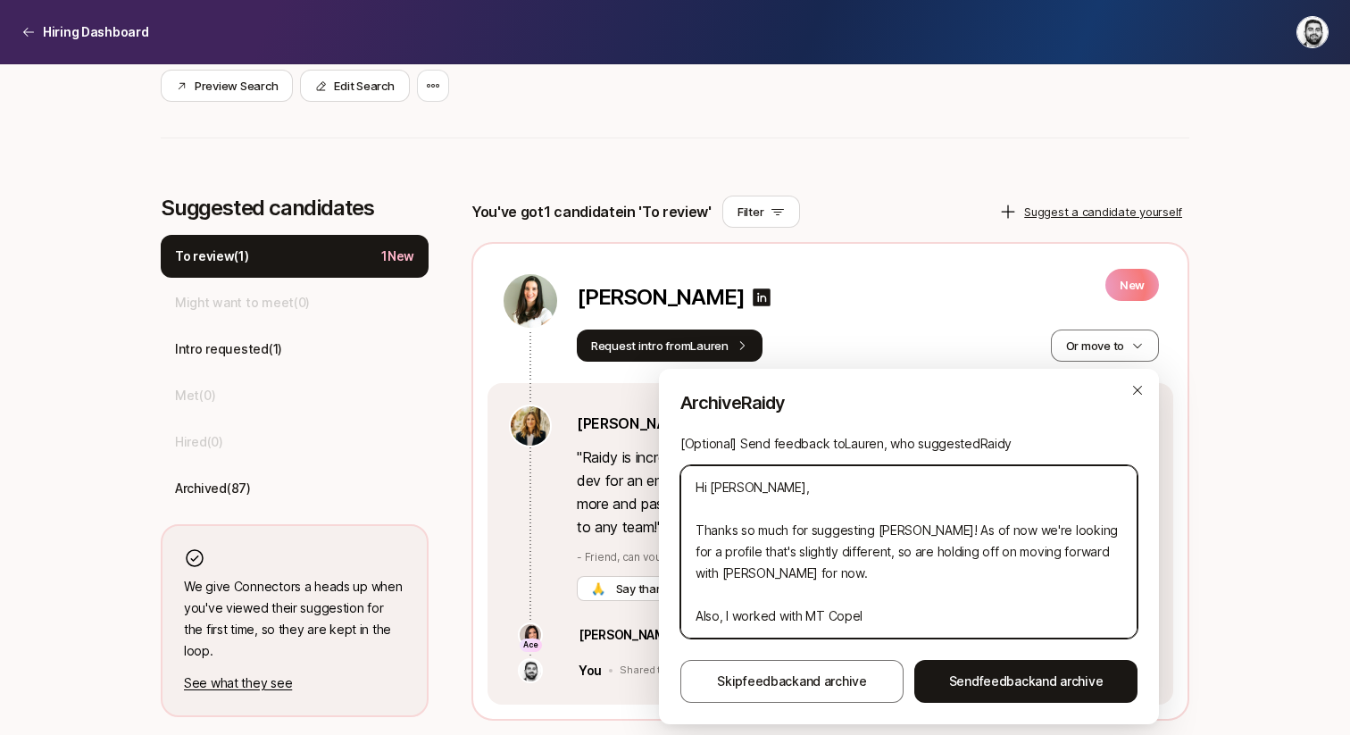
type textarea "Hi [PERSON_NAME], Thanks so much for suggesting [PERSON_NAME]! As of now we're …"
type textarea "x"
type textarea "Hi [PERSON_NAME], Thanks so much for suggesting [PERSON_NAME]! As of now we're …"
type textarea "x"
type textarea "Hi [PERSON_NAME], Thanks so much for suggesting [PERSON_NAME]! As of now we're …"
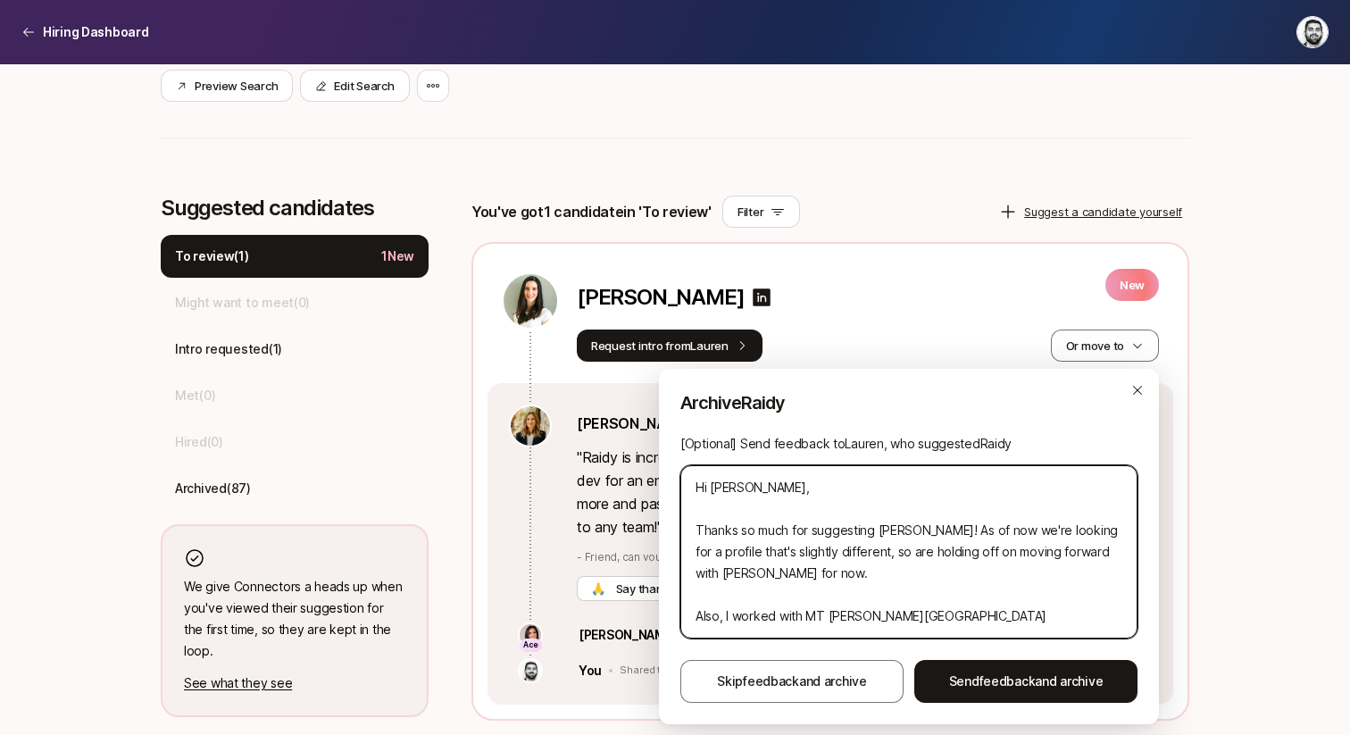
type textarea "x"
type textarea "Hi [PERSON_NAME], Thanks so much for suggesting [PERSON_NAME]! As of now we're …"
type textarea "x"
type textarea "Hi [PERSON_NAME], Thanks so much for suggesting [PERSON_NAME]! As of now we're …"
type textarea "x"
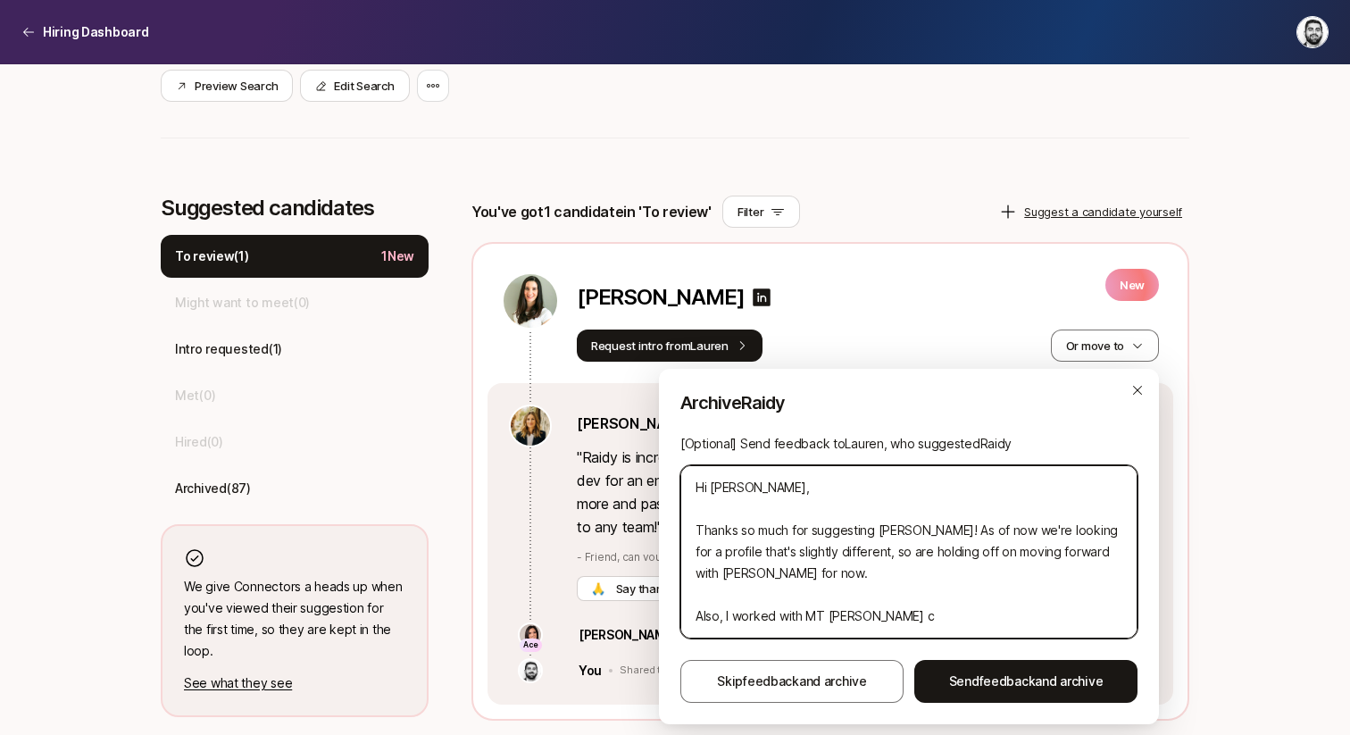
type textarea "Hi [PERSON_NAME], Thanks so much for suggesting [PERSON_NAME]! As of now we're …"
type textarea "x"
type textarea "Hi [PERSON_NAME], Thanks so much for suggesting [PERSON_NAME]! As of now we're …"
type textarea "x"
type textarea "Hi [PERSON_NAME], Thanks so much for suggesting [PERSON_NAME]! As of now we're …"
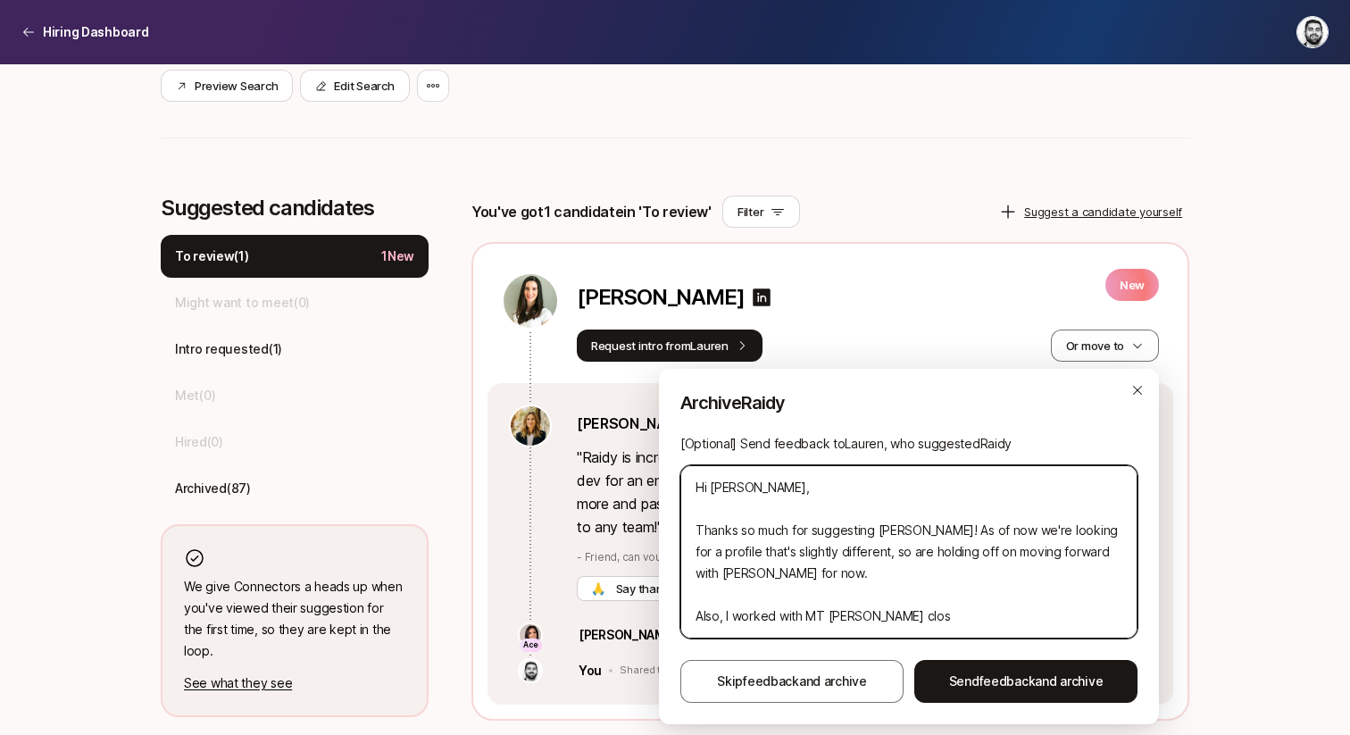
type textarea "x"
type textarea "Hi [PERSON_NAME], Thanks so much for suggesting [PERSON_NAME]! As of now we're …"
type textarea "x"
type textarea "Hi [PERSON_NAME], Thanks so much for suggesting [PERSON_NAME]! As of now we're …"
type textarea "x"
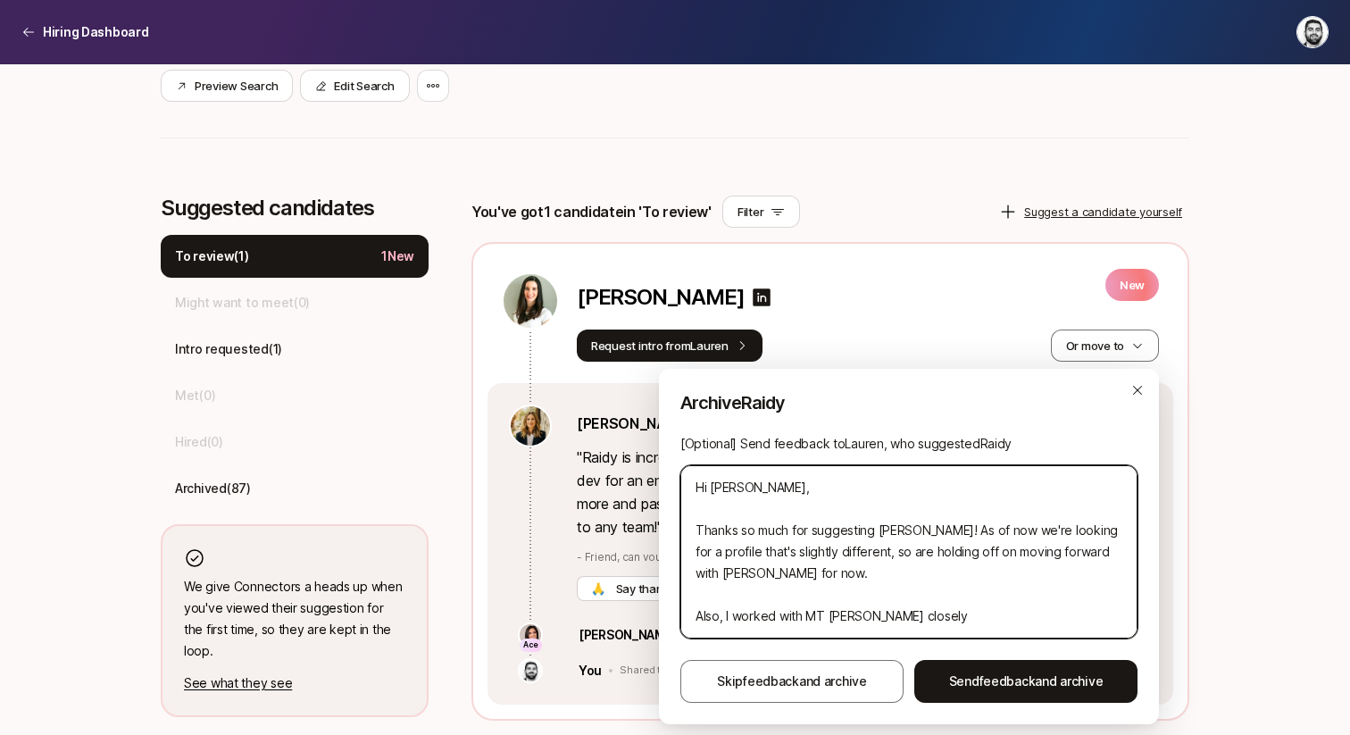
type textarea "Hi [PERSON_NAME], Thanks so much for suggesting [PERSON_NAME]! As of now we're …"
type textarea "x"
type textarea "Hi [PERSON_NAME], Thanks so much for suggesting [PERSON_NAME]! As of now we're …"
type textarea "x"
type textarea "Hi [PERSON_NAME], Thanks so much for suggesting [PERSON_NAME]! As of now we're …"
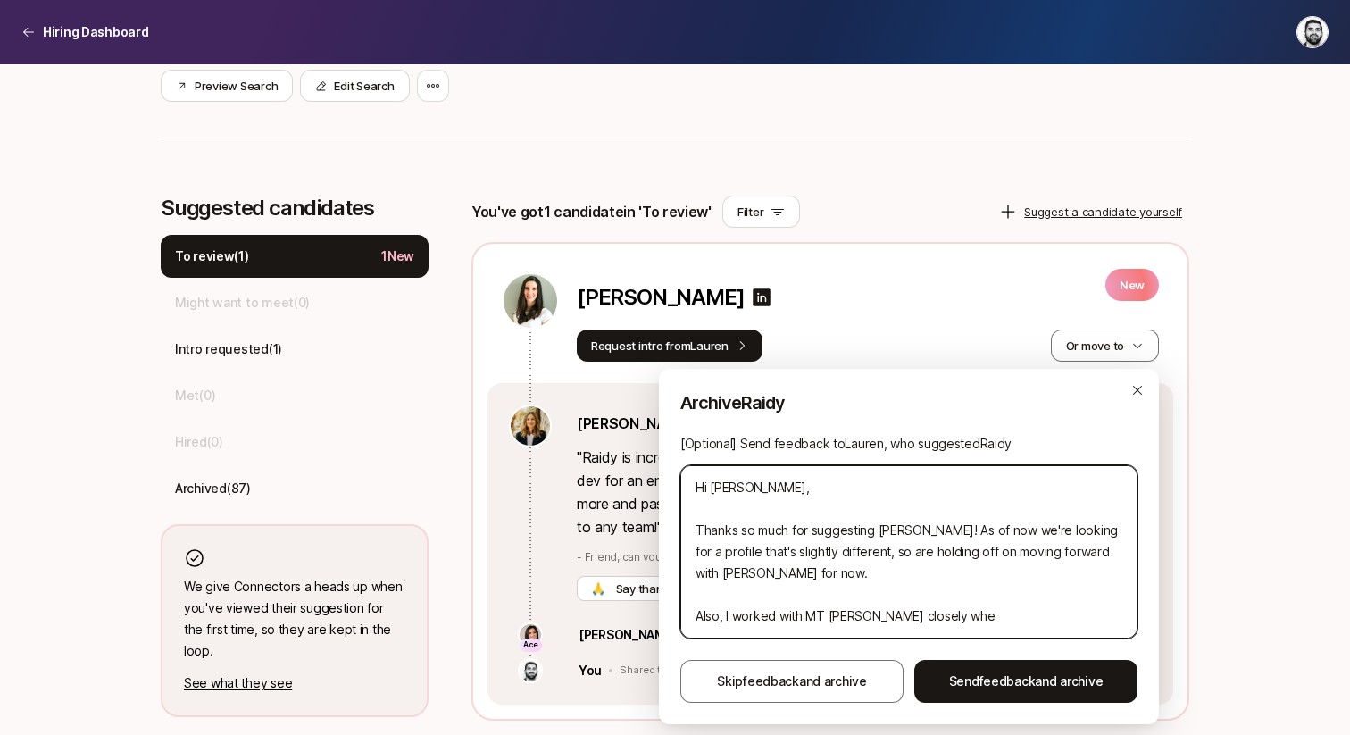
type textarea "x"
type textarea "Hi [PERSON_NAME], Thanks so much for suggesting [PERSON_NAME]! As of now we're …"
type textarea "x"
type textarea "Hi [PERSON_NAME], Thanks so much for suggesting [PERSON_NAME]! As of now we're …"
type textarea "x"
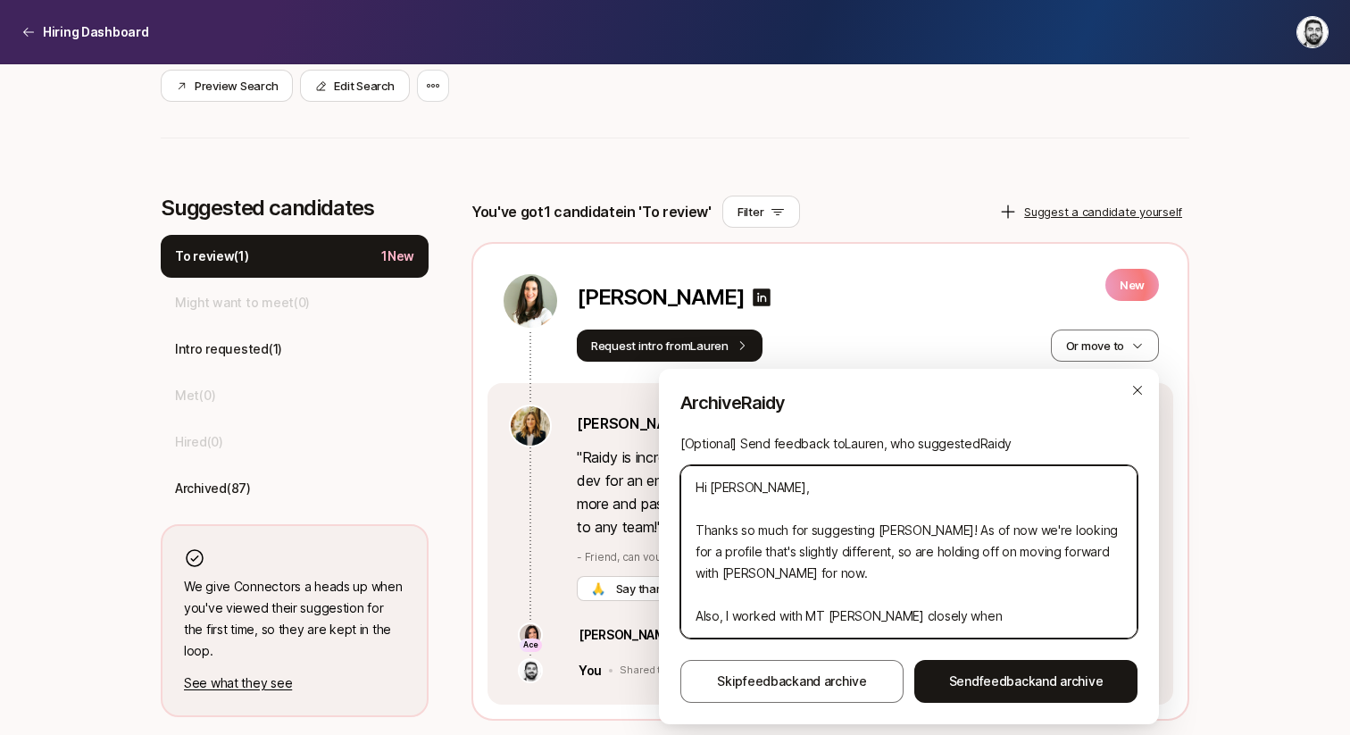
type textarea "Hi [PERSON_NAME], Thanks so much for suggesting [PERSON_NAME]! As of now we're …"
type textarea "x"
type textarea "Hi [PERSON_NAME], Thanks so much for suggesting [PERSON_NAME]! As of now we're …"
type textarea "x"
type textarea "Hi [PERSON_NAME], Thanks so much for suggesting [PERSON_NAME]! As of now we're …"
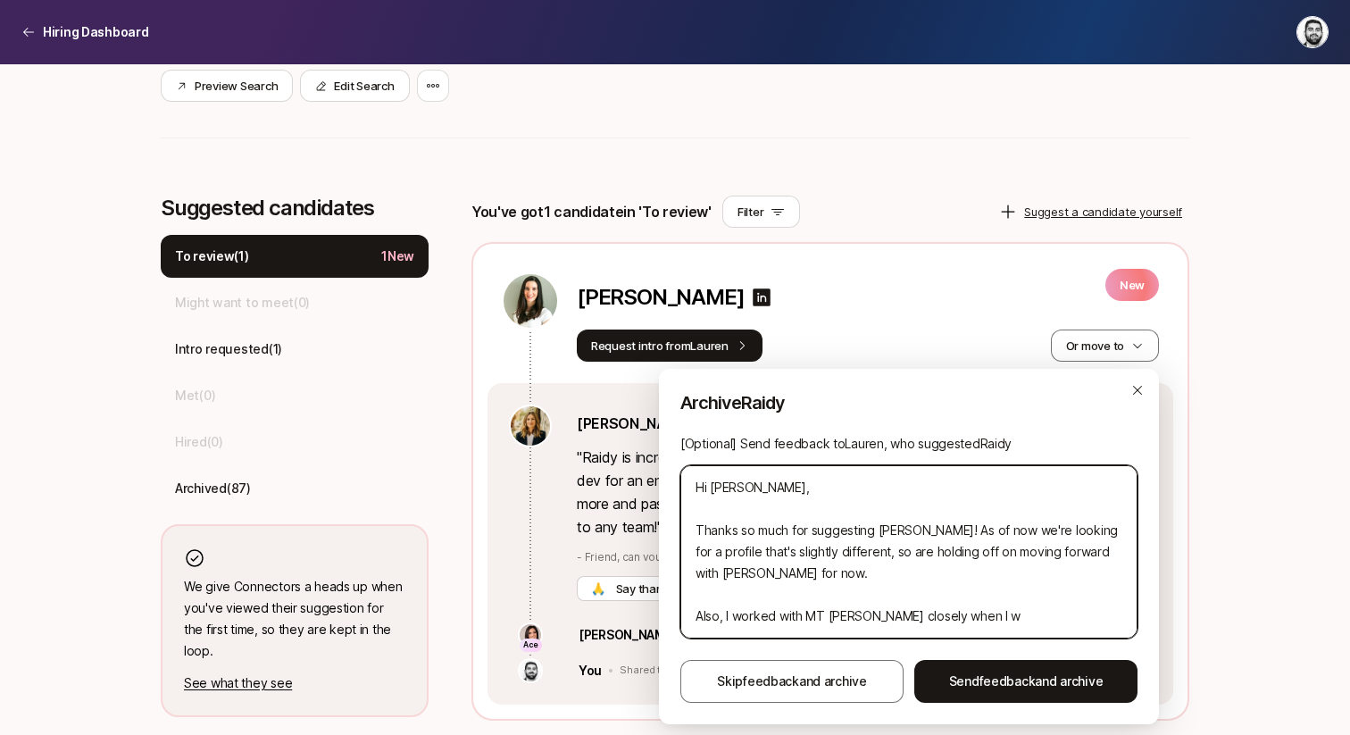
type textarea "x"
type textarea "Hi [PERSON_NAME], Thanks so much for suggesting [PERSON_NAME]! As of now we're …"
type textarea "x"
type textarea "Hi [PERSON_NAME], Thanks so much for suggesting [PERSON_NAME]! As of now we're …"
type textarea "x"
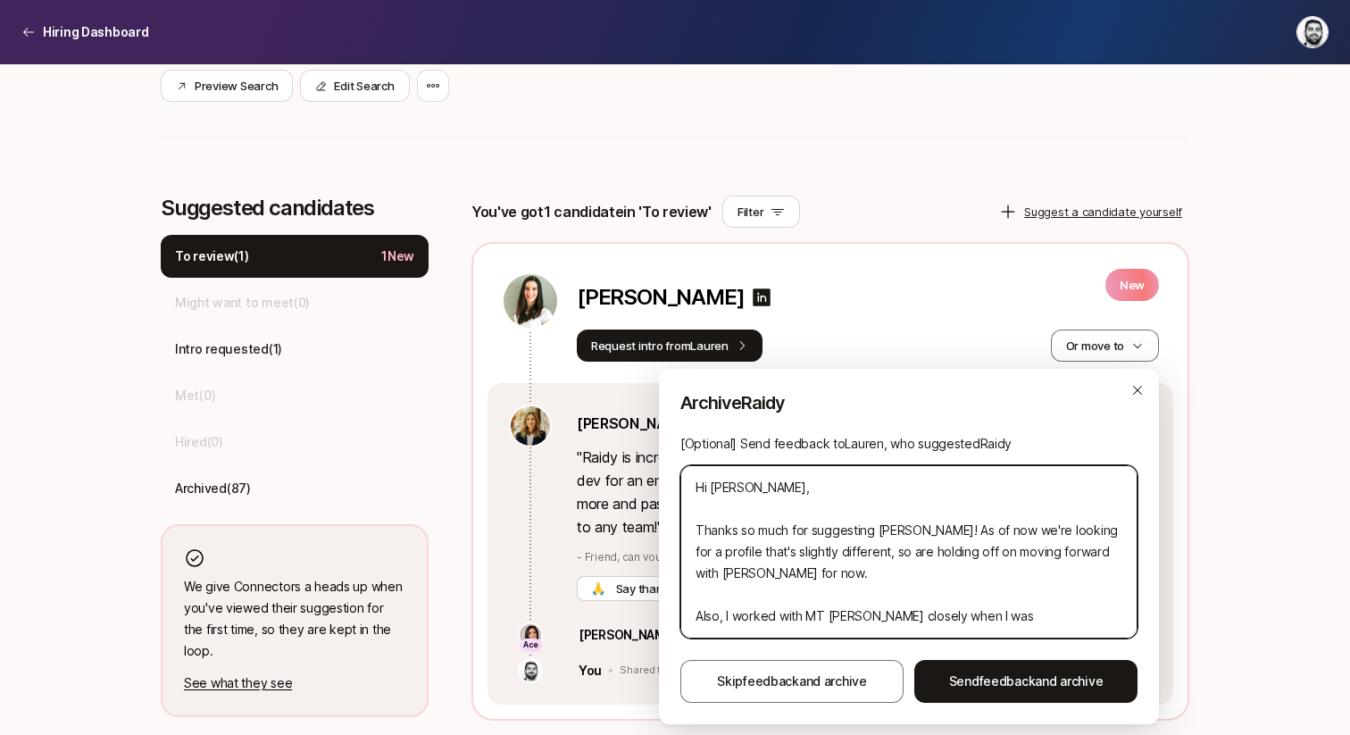
type textarea "Hi [PERSON_NAME], Thanks so much for suggesting [PERSON_NAME]! As of now we're …"
type textarea "x"
type textarea "Hi [PERSON_NAME], Thanks so much for suggesting [PERSON_NAME]! As of now we're …"
type textarea "x"
type textarea "Hi [PERSON_NAME], Thanks so much for suggesting [PERSON_NAME]! As of now we're …"
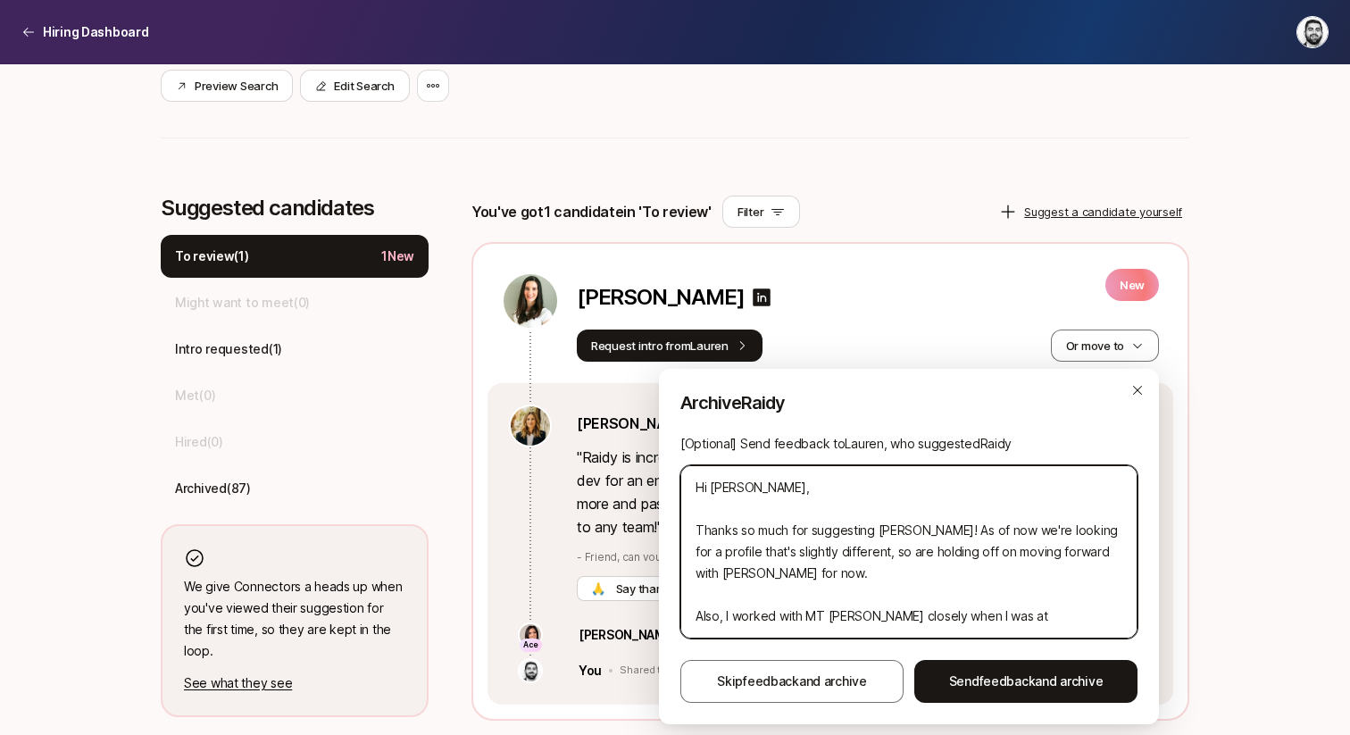
type textarea "x"
type textarea "Hi [PERSON_NAME], Thanks so much for suggesting [PERSON_NAME]! As of now we're …"
type textarea "x"
type textarea "Hi [PERSON_NAME], Thanks so much for suggesting [PERSON_NAME]! As of now we're …"
type textarea "x"
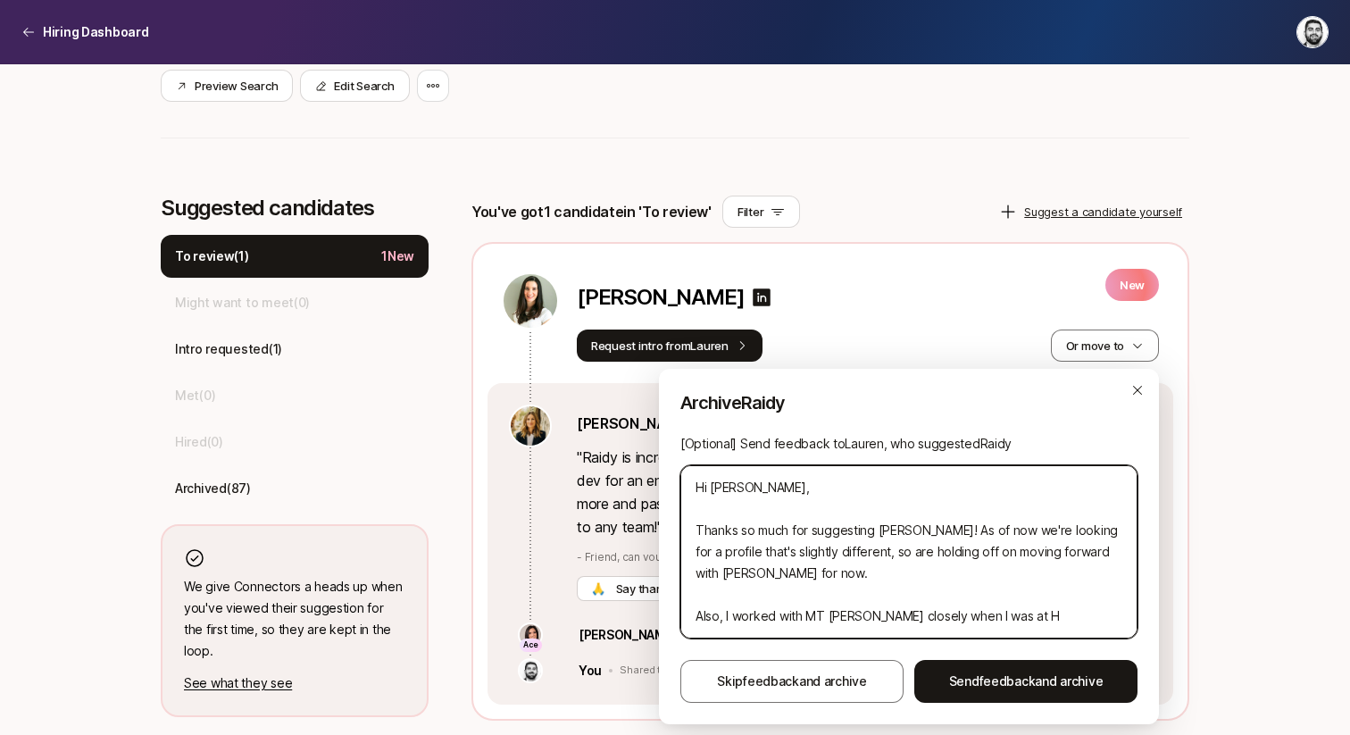
type textarea "Hi [PERSON_NAME], Thanks so much for suggesting [PERSON_NAME]! As of now we're …"
type textarea "x"
type textarea "Hi [PERSON_NAME], Thanks so much for suggesting [PERSON_NAME]! As of now we're …"
type textarea "x"
type textarea "Hi [PERSON_NAME], Thanks so much for suggesting [PERSON_NAME]! As of now we're …"
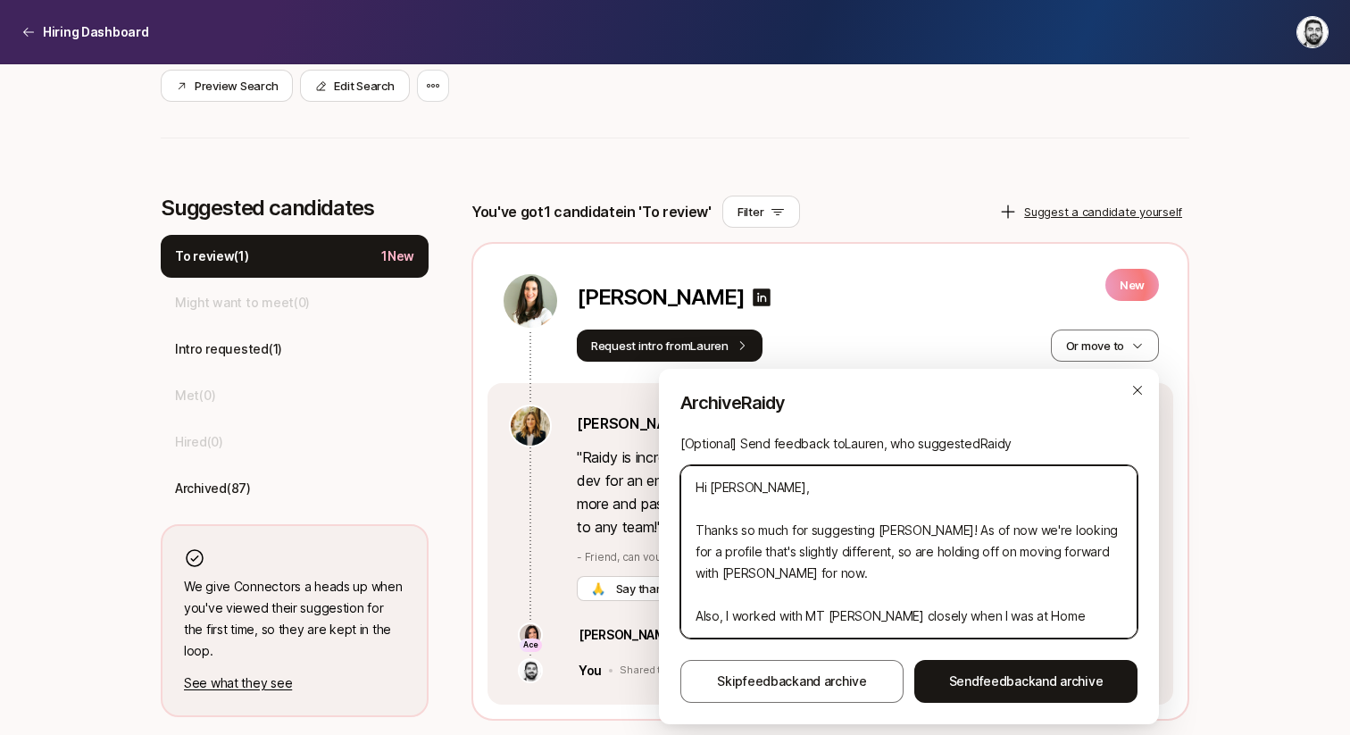
type textarea "x"
type textarea "Hi [PERSON_NAME], Thanks so much for suggesting [PERSON_NAME]! As of now we're …"
type textarea "x"
type textarea "Hi [PERSON_NAME], Thanks so much for suggesting [PERSON_NAME]! As of now we're …"
type textarea "x"
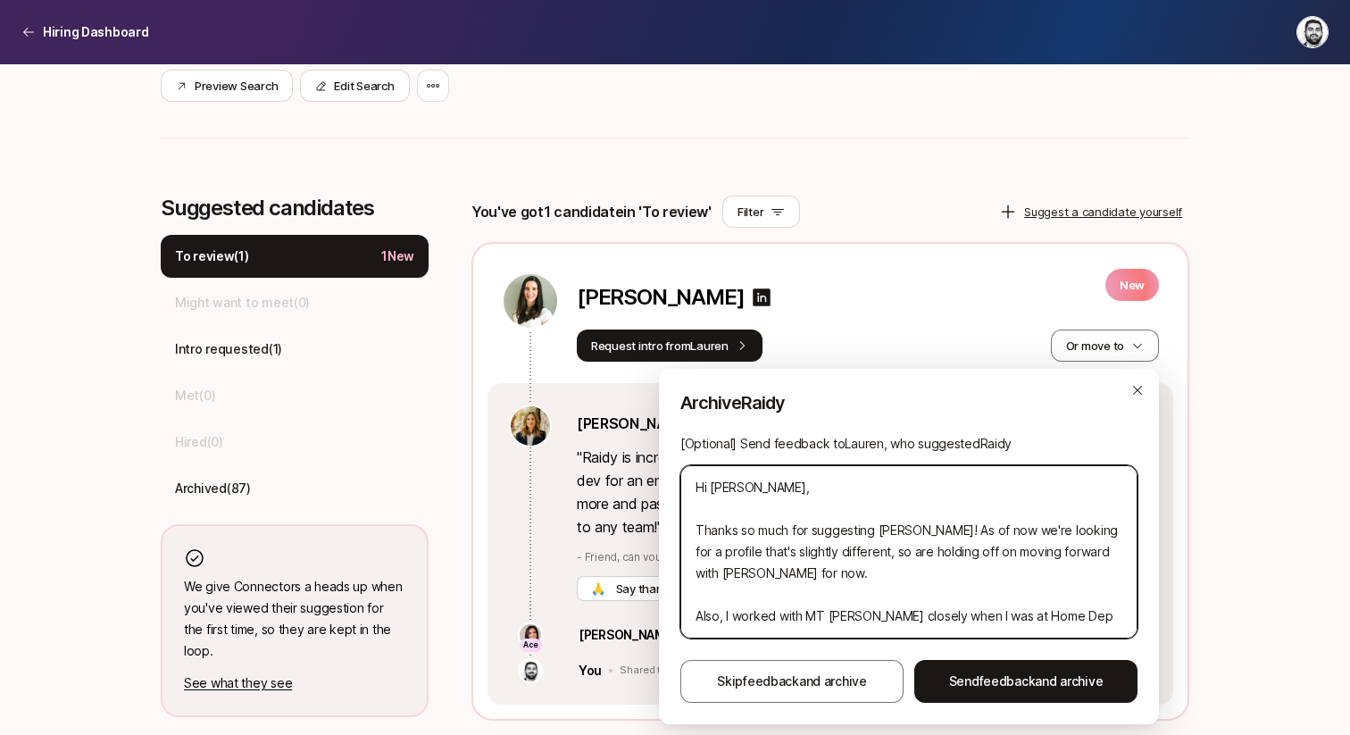
type textarea "Hi [PERSON_NAME], Thanks so much for suggesting [PERSON_NAME]! As of now we're …"
type textarea "x"
type textarea "Hi [PERSON_NAME], Thanks so much for suggesting [PERSON_NAME]! As of now we're …"
type textarea "x"
type textarea "Hi [PERSON_NAME], Thanks so much for suggesting [PERSON_NAME]! As of now we're …"
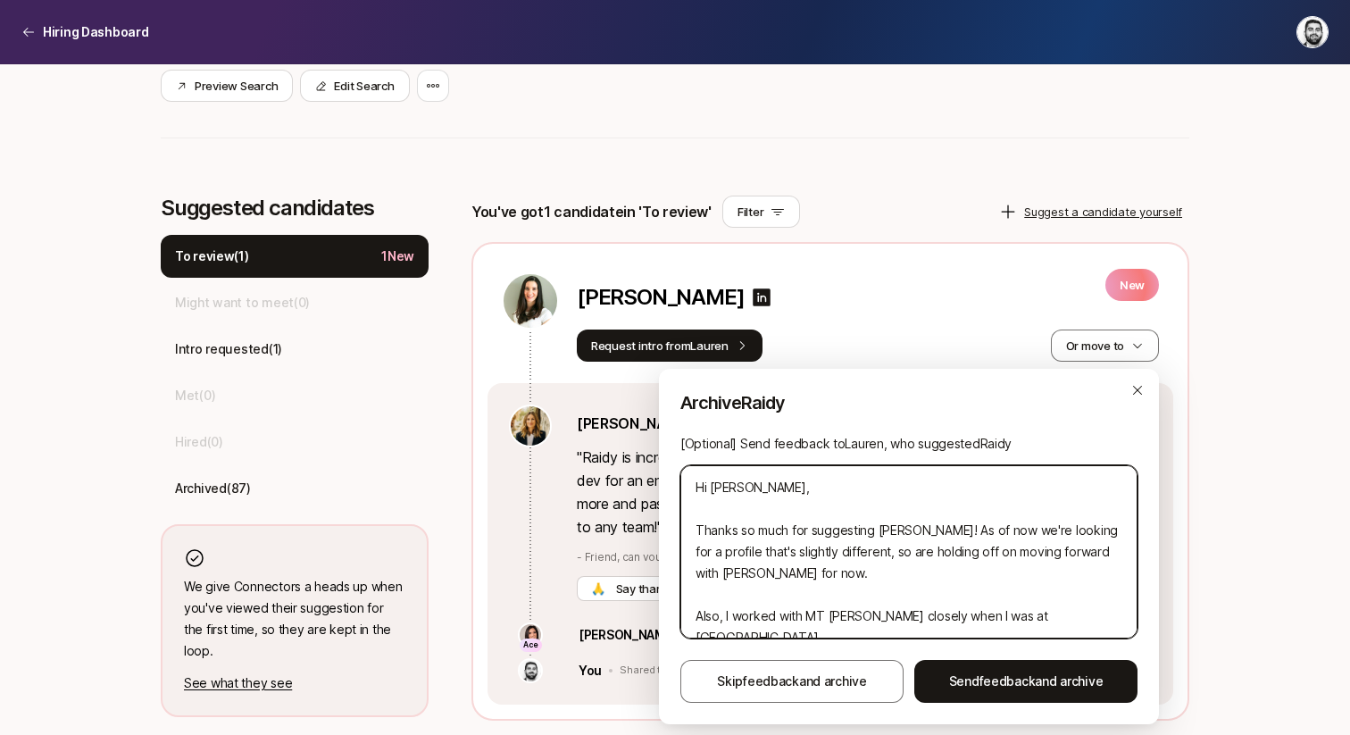
type textarea "x"
type textarea "Hi [PERSON_NAME], Thanks so much for suggesting [PERSON_NAME]! As of now we're …"
type textarea "x"
type textarea "Hi [PERSON_NAME], Thanks so much for suggesting [PERSON_NAME]! As of now we're …"
type textarea "x"
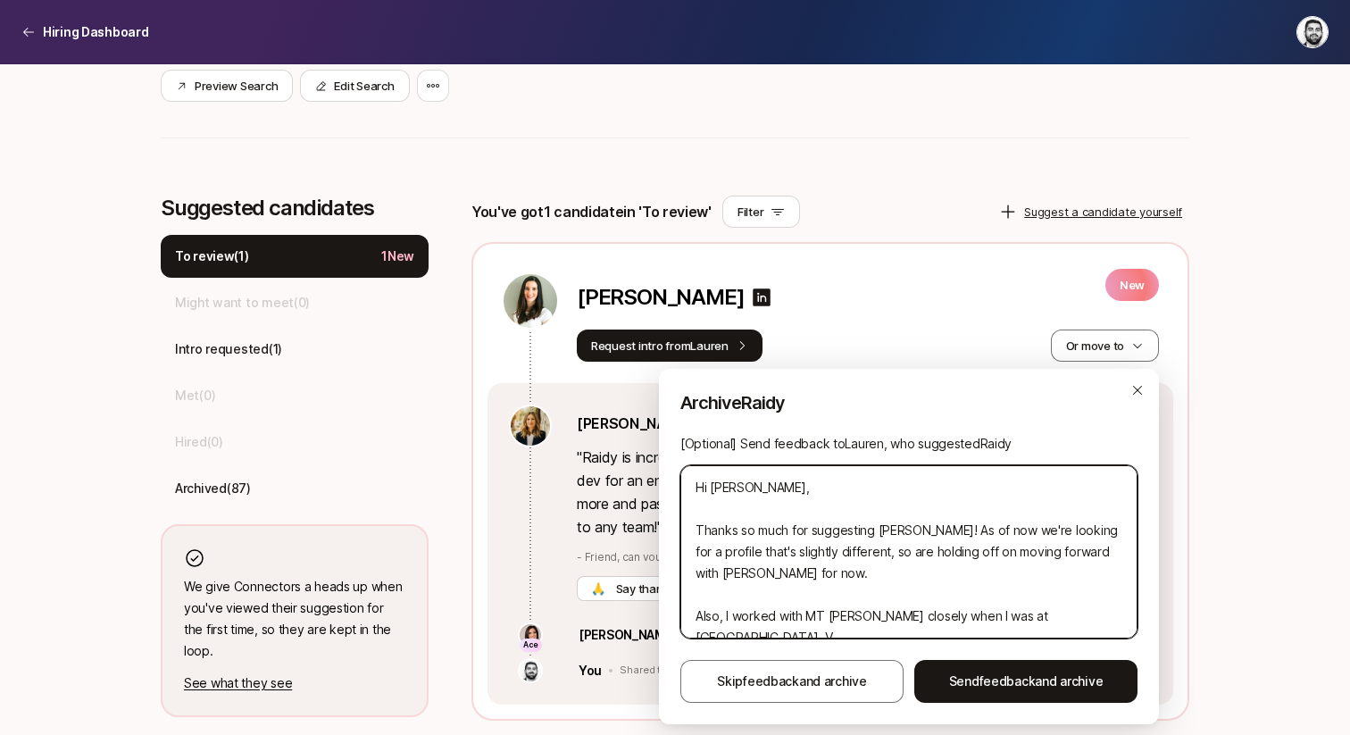
type textarea "Hi [PERSON_NAME], Thanks so much for suggesting [PERSON_NAME]! As of now we're …"
type textarea "x"
type textarea "Hi [PERSON_NAME], Thanks so much for suggesting [PERSON_NAME]! As of now we're …"
type textarea "x"
type textarea "Hi [PERSON_NAME], Thanks so much for suggesting [PERSON_NAME]! As of now we're …"
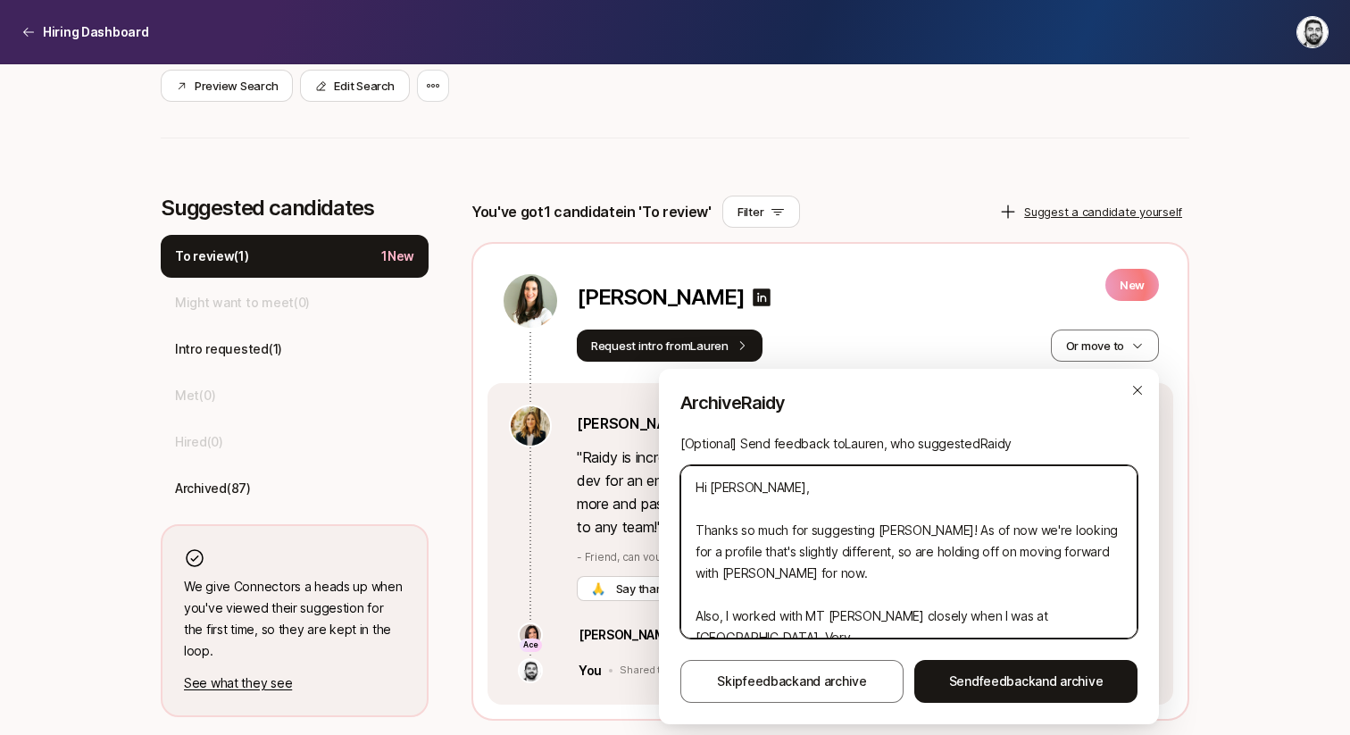
type textarea "x"
type textarea "Hi [PERSON_NAME], Thanks so much for suggesting [PERSON_NAME]! As of now we're …"
type textarea "x"
type textarea "Hi [PERSON_NAME], Thanks so much for suggesting [PERSON_NAME]! As of now we're …"
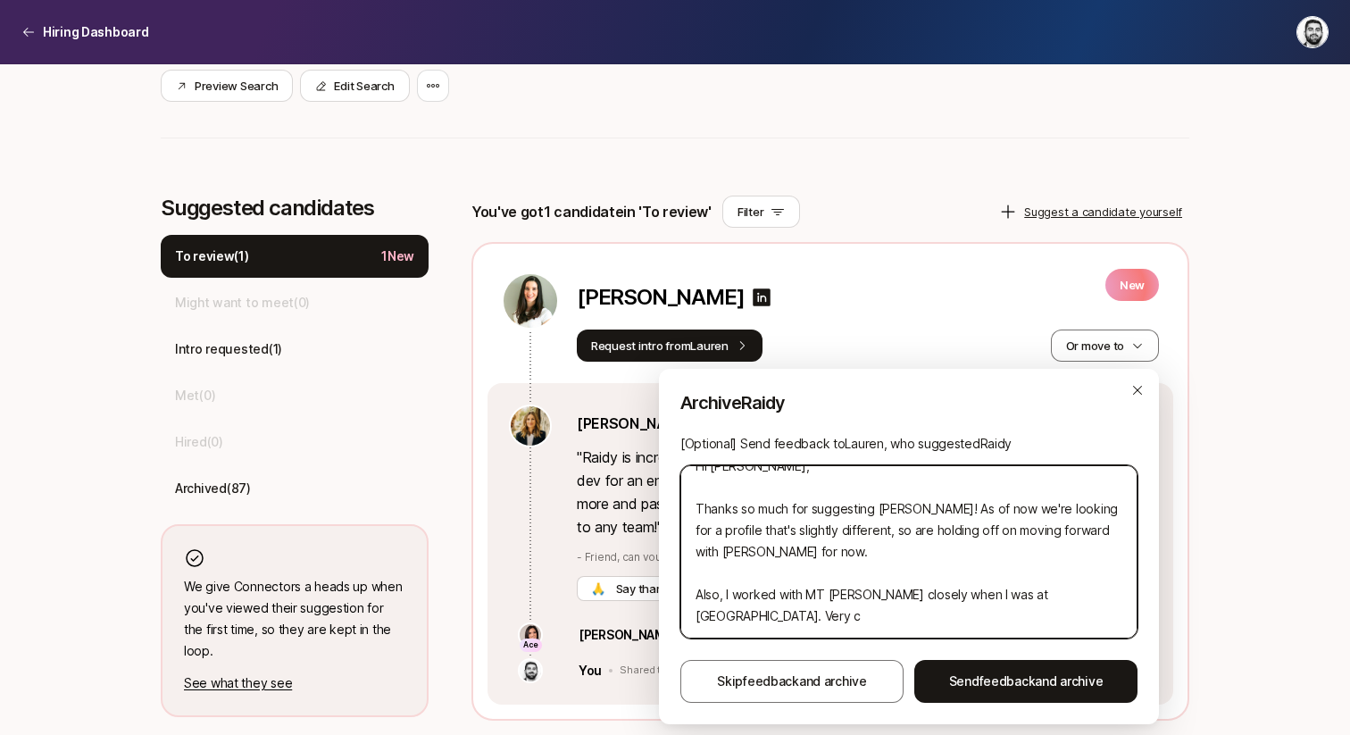
type textarea "x"
type textarea "Hi [PERSON_NAME], Thanks so much for suggesting [PERSON_NAME]! As of now we're …"
type textarea "x"
type textarea "Hi [PERSON_NAME], Thanks so much for suggesting [PERSON_NAME]! As of now we're …"
type textarea "x"
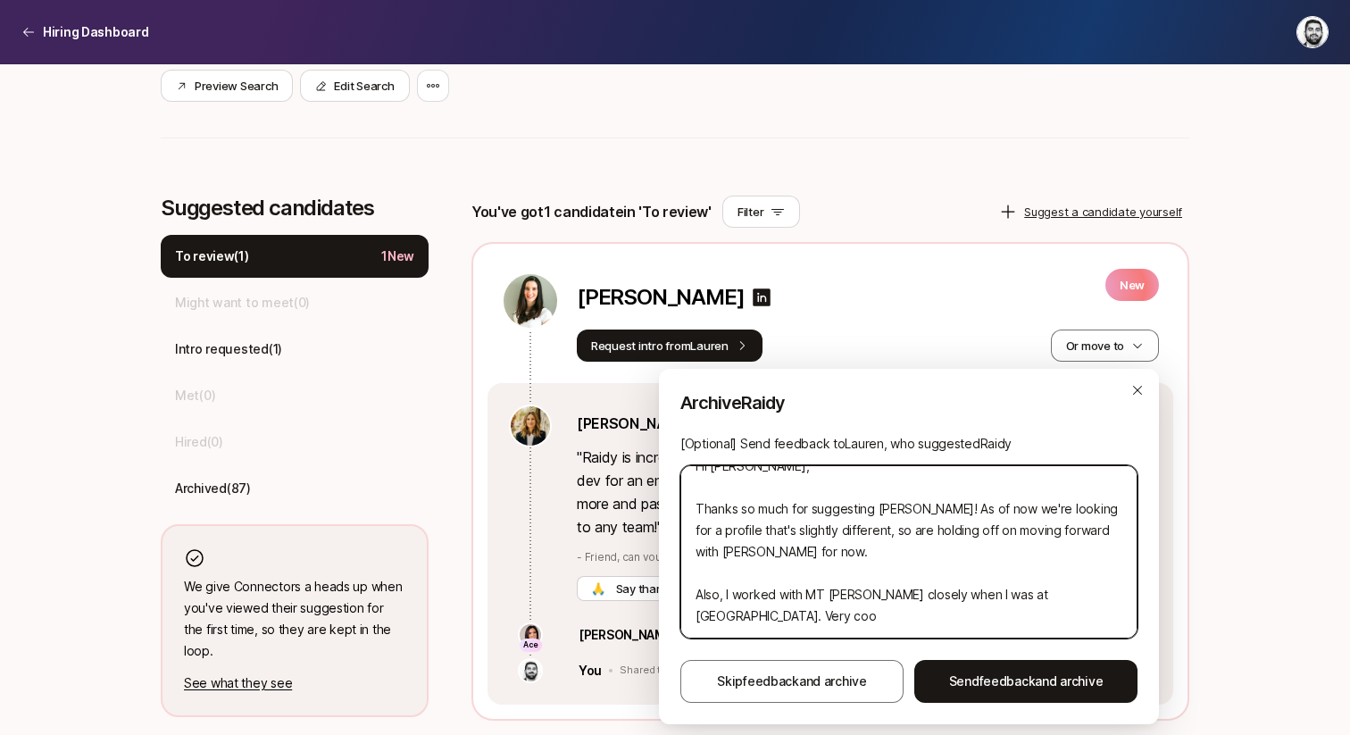
type textarea "Hi [PERSON_NAME], Thanks so much for suggesting [PERSON_NAME]! As of now we're …"
type textarea "x"
type textarea "Hi [PERSON_NAME], Thanks so much for suggesting [PERSON_NAME]! As of now we're …"
type textarea "x"
type textarea "Hi [PERSON_NAME], Thanks so much for suggesting [PERSON_NAME]! As of now we're …"
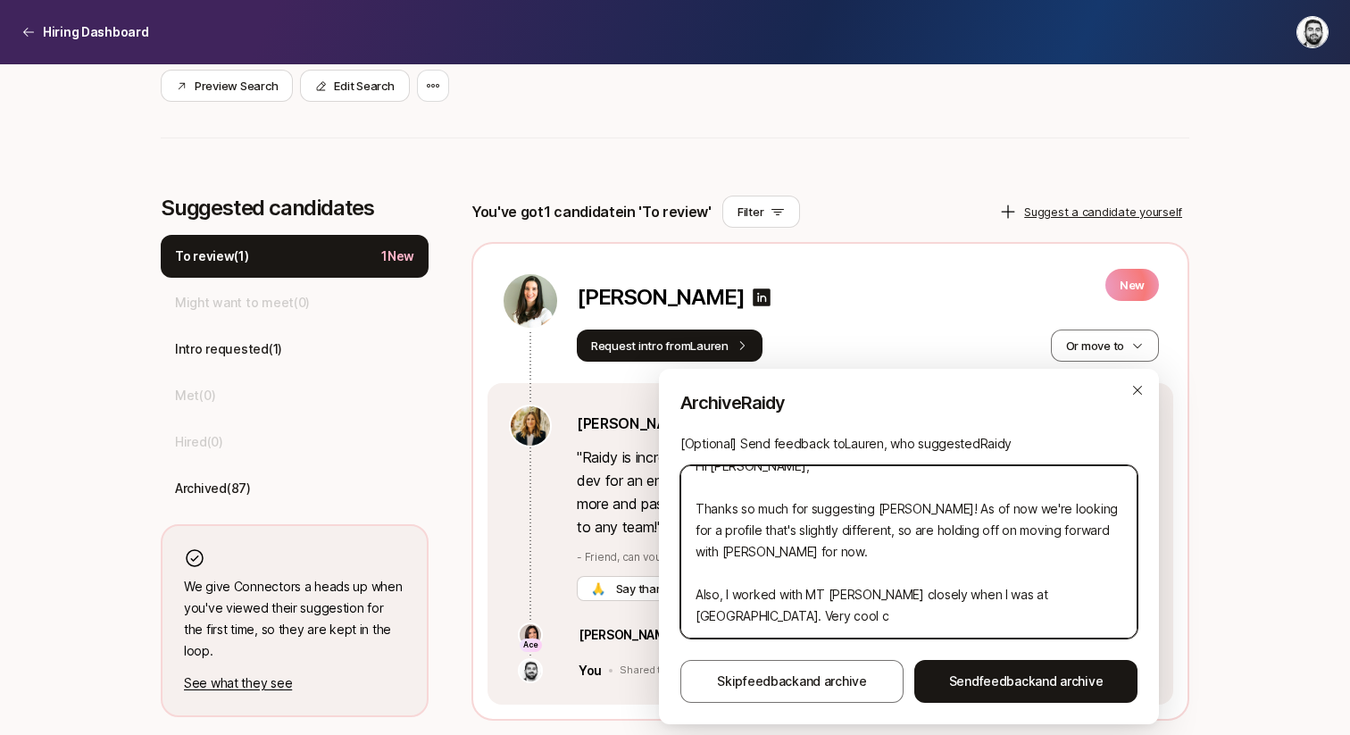
type textarea "x"
type textarea "Hi [PERSON_NAME], Thanks so much for suggesting [PERSON_NAME]! As of now we're …"
type textarea "x"
type textarea "Hi [PERSON_NAME], Thanks so much for suggesting [PERSON_NAME]! As of now we're …"
type textarea "x"
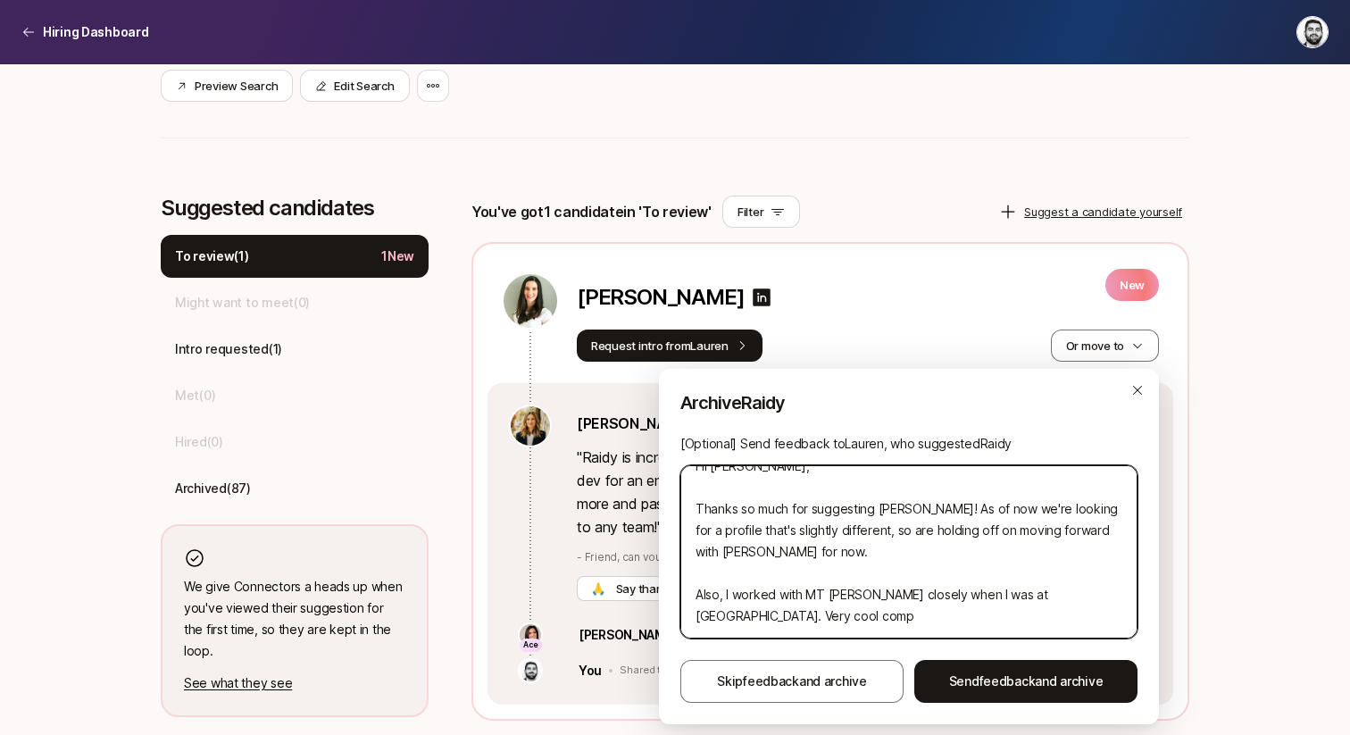
type textarea "Hi [PERSON_NAME], Thanks so much for suggesting [PERSON_NAME]! As of now we're …"
type textarea "x"
type textarea "Hi [PERSON_NAME], Thanks so much for suggesting [PERSON_NAME]! As of now we're …"
type textarea "x"
type textarea "Hi [PERSON_NAME], Thanks so much for suggesting [PERSON_NAME]! As of now we're …"
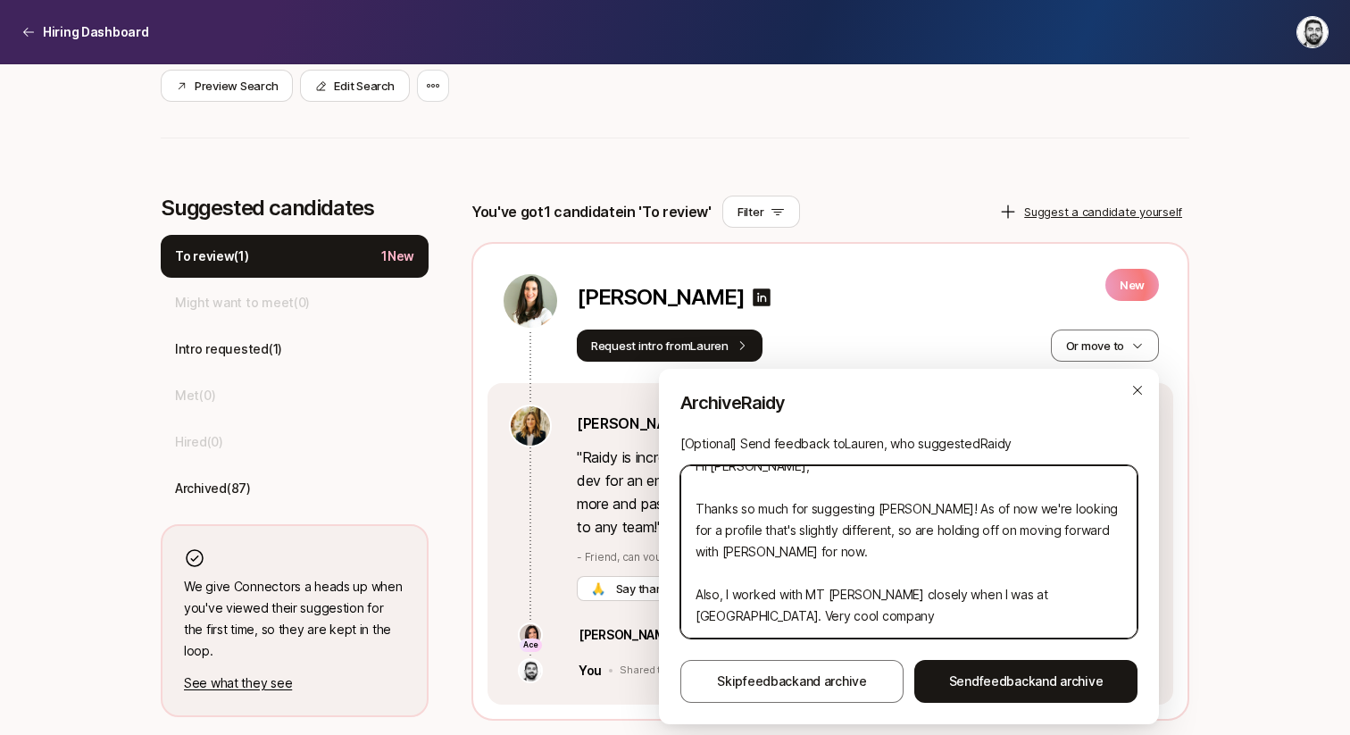
type textarea "x"
type textarea "Hi [PERSON_NAME], Thanks so much for suggesting [PERSON_NAME]! As of now we're …"
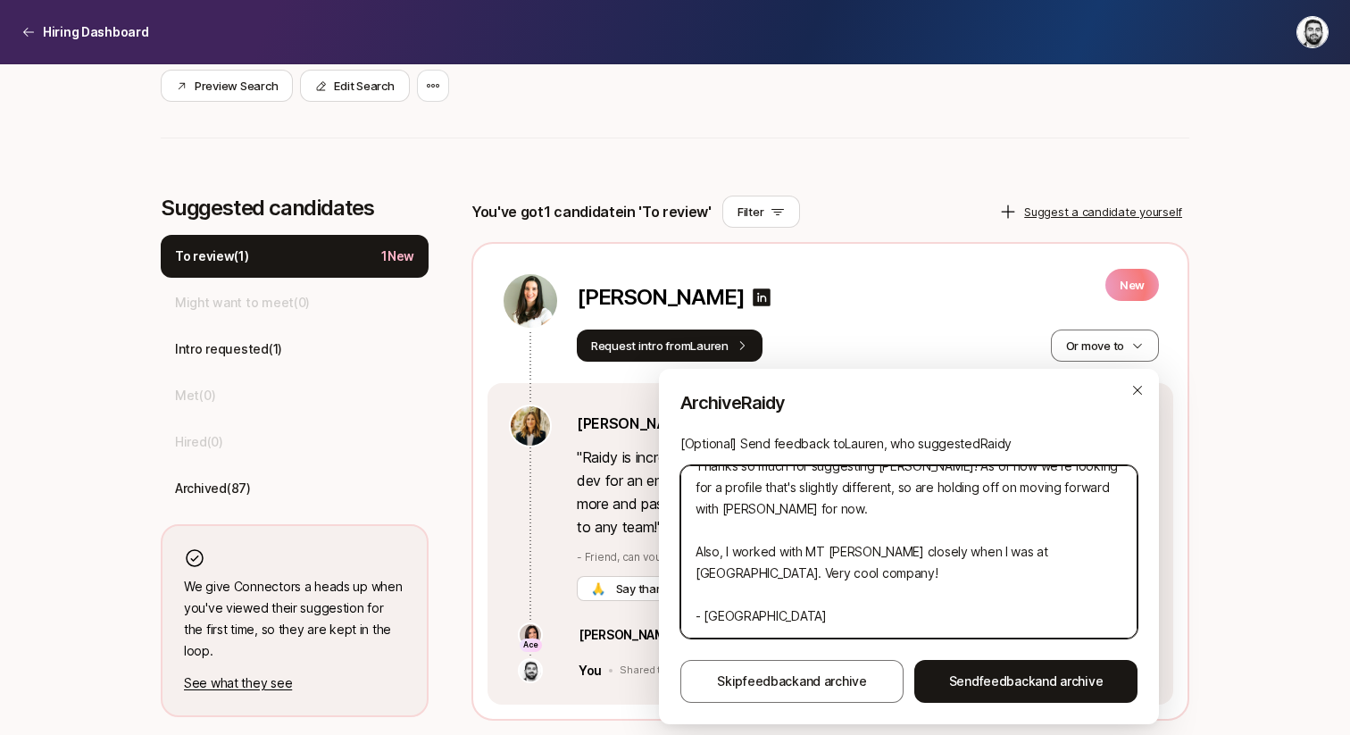
click at [778, 549] on textarea "Hi [PERSON_NAME], Thanks so much for suggesting [PERSON_NAME]! As of now we're …" at bounding box center [908, 551] width 457 height 173
type textarea "x"
type textarea "Hi [PERSON_NAME], Thanks so much for suggesting [PERSON_NAME]! As of now we're …"
type textarea "x"
type textarea "Hi [PERSON_NAME], Thanks so much for suggesting [PERSON_NAME]! As of now we're …"
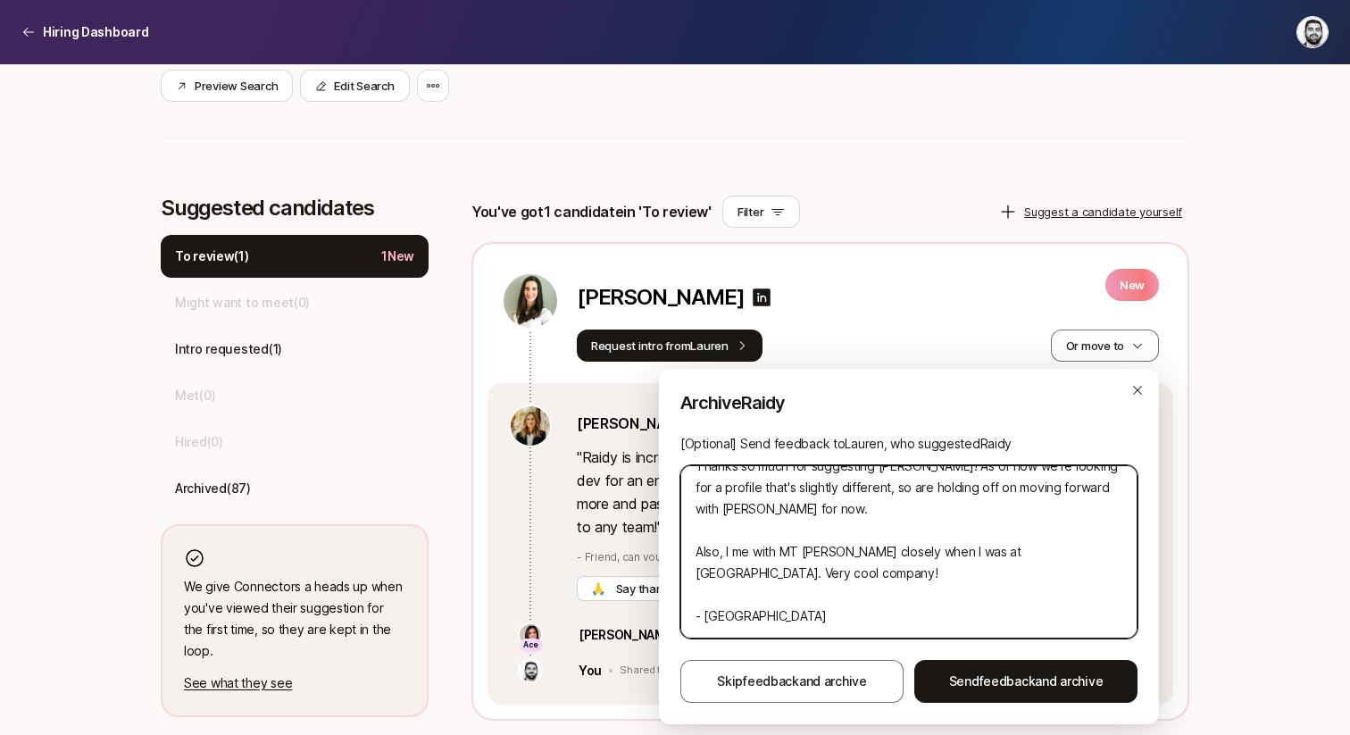
type textarea "x"
type textarea "Hi [PERSON_NAME], Thanks so much for suggesting [PERSON_NAME]! As of now we're …"
click at [904, 549] on textarea "Hi [PERSON_NAME], Thanks so much for suggesting [PERSON_NAME]! As of now we're …" at bounding box center [908, 551] width 457 height 173
type textarea "x"
type textarea "Hi [PERSON_NAME], Thanks so much for suggesting [PERSON_NAME]! As of now we're …"
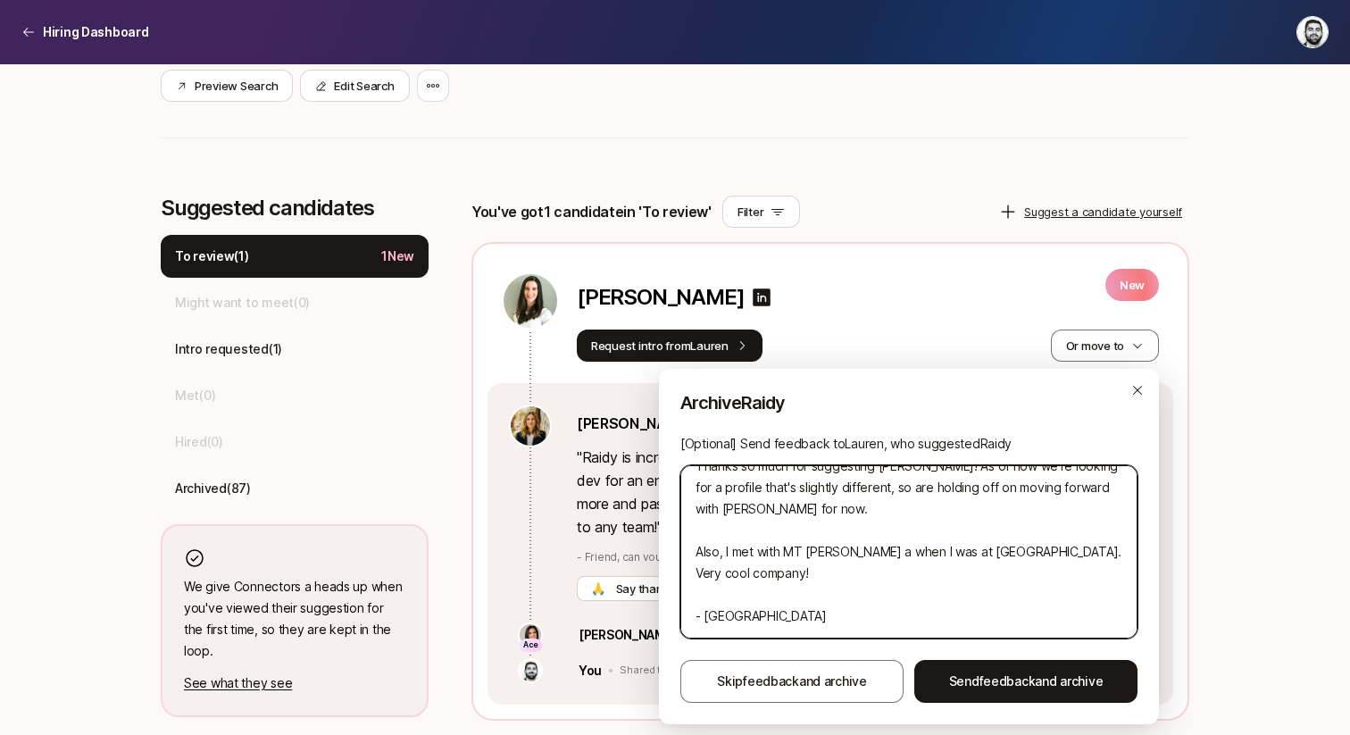
type textarea "x"
type textarea "Hi [PERSON_NAME], Thanks so much for suggesting [PERSON_NAME]! As of now we're …"
type textarea "x"
type textarea "Hi [PERSON_NAME], Thanks so much for suggesting [PERSON_NAME]! As of now we're …"
type textarea "x"
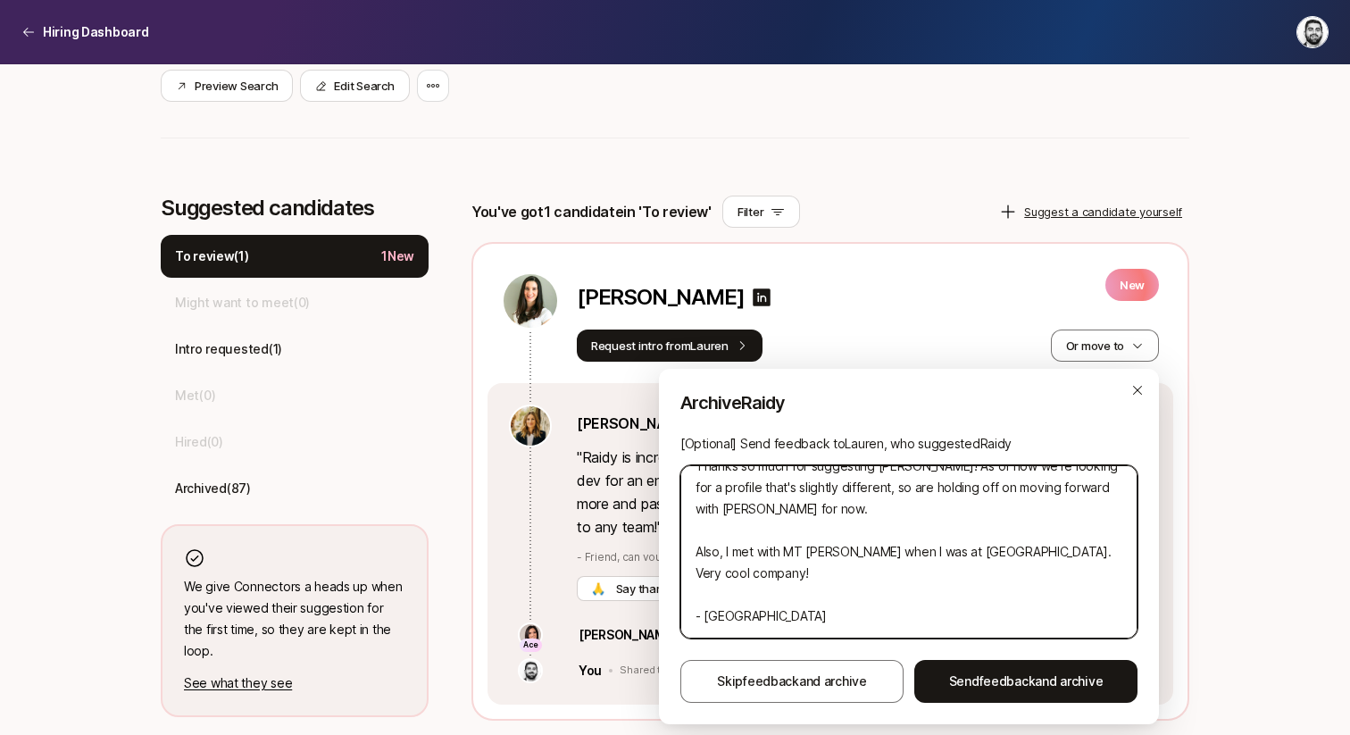
type textarea "Hi [PERSON_NAME], Thanks so much for suggesting [PERSON_NAME]! As of now we're …"
type textarea "x"
type textarea "Hi [PERSON_NAME], Thanks so much for suggesting [PERSON_NAME]! As of now we're …"
type textarea "x"
type textarea "Hi [PERSON_NAME], Thanks so much for suggesting [PERSON_NAME]! As of now we're …"
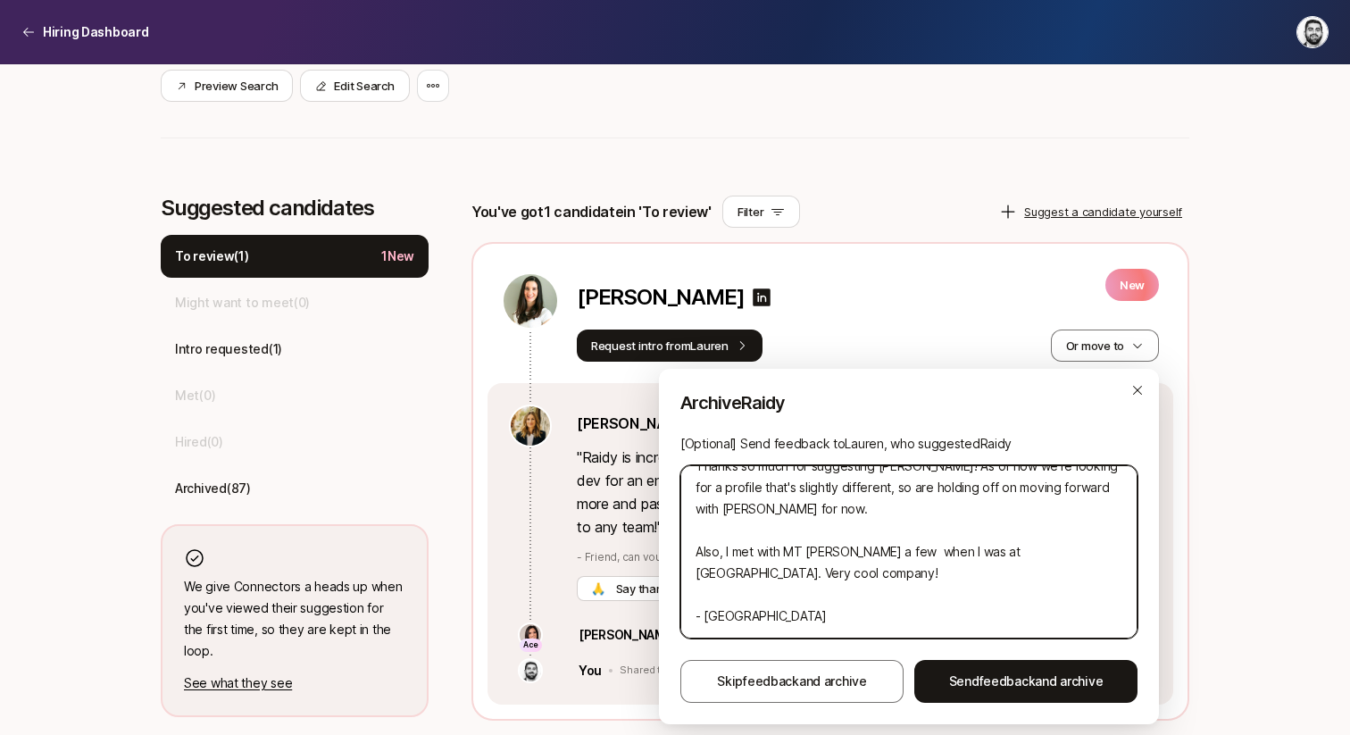
type textarea "x"
type textarea "Hi [PERSON_NAME], Thanks so much for suggesting [PERSON_NAME]! As of now we're …"
type textarea "x"
type textarea "Hi [PERSON_NAME], Thanks so much for suggesting [PERSON_NAME]! As of now we're …"
type textarea "x"
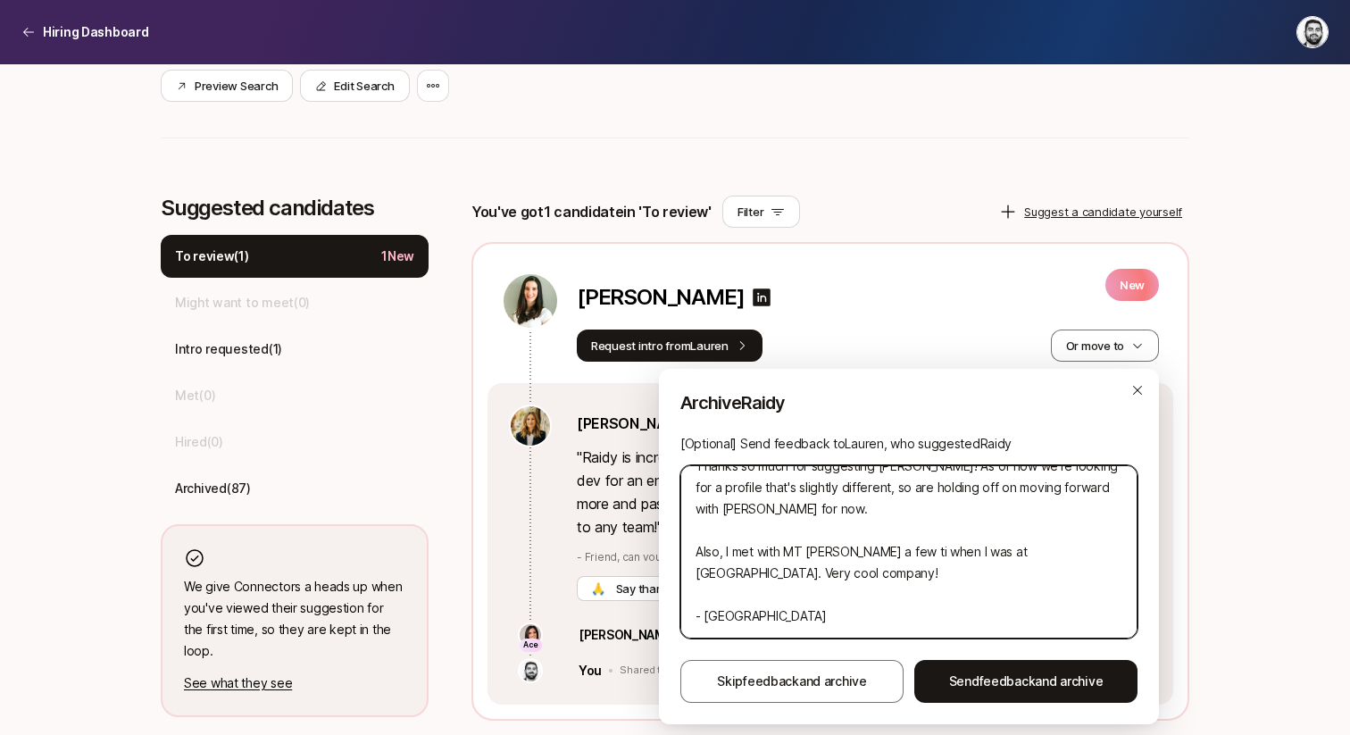
type textarea "Hi [PERSON_NAME], Thanks so much for suggesting [PERSON_NAME]! As of now we're …"
type textarea "x"
type textarea "Hi [PERSON_NAME], Thanks so much for suggesting [PERSON_NAME]! As of now we're …"
type textarea "x"
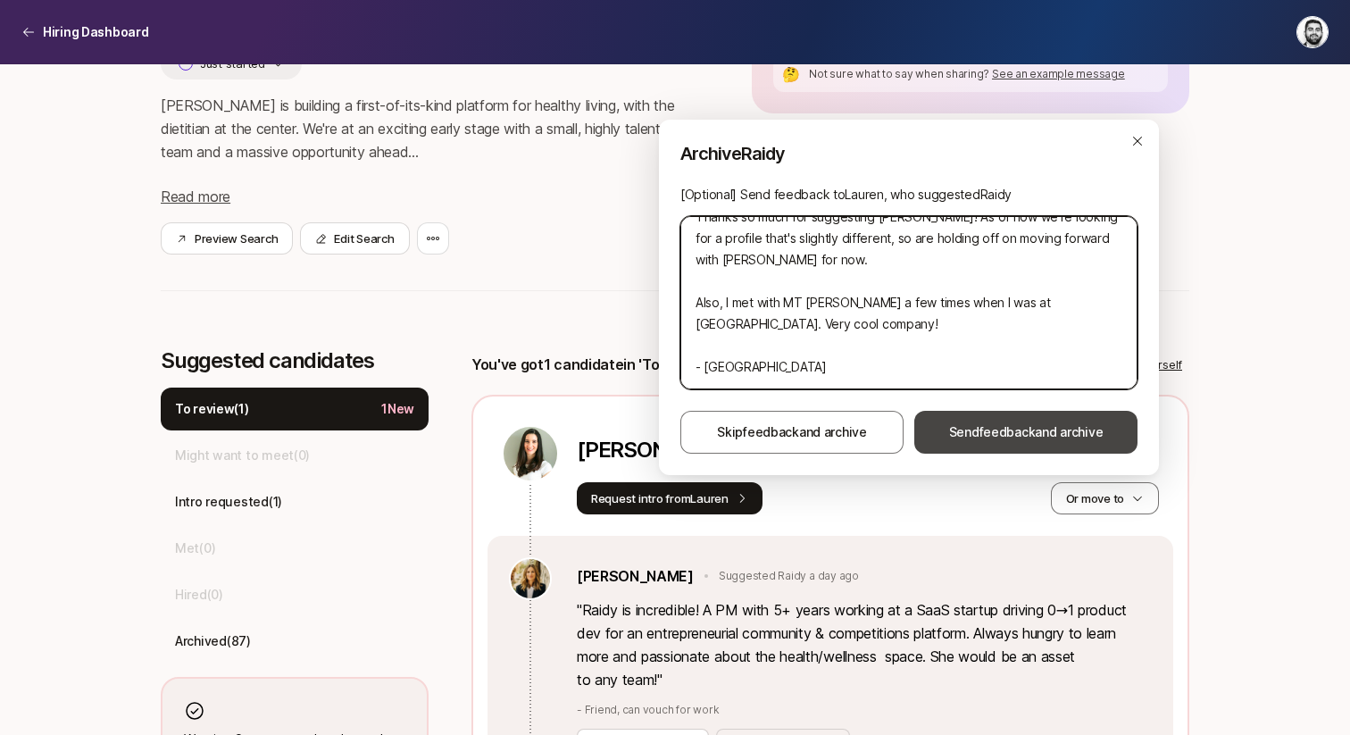
type textarea "Hi [PERSON_NAME], Thanks so much for suggesting [PERSON_NAME]! As of now we're …"
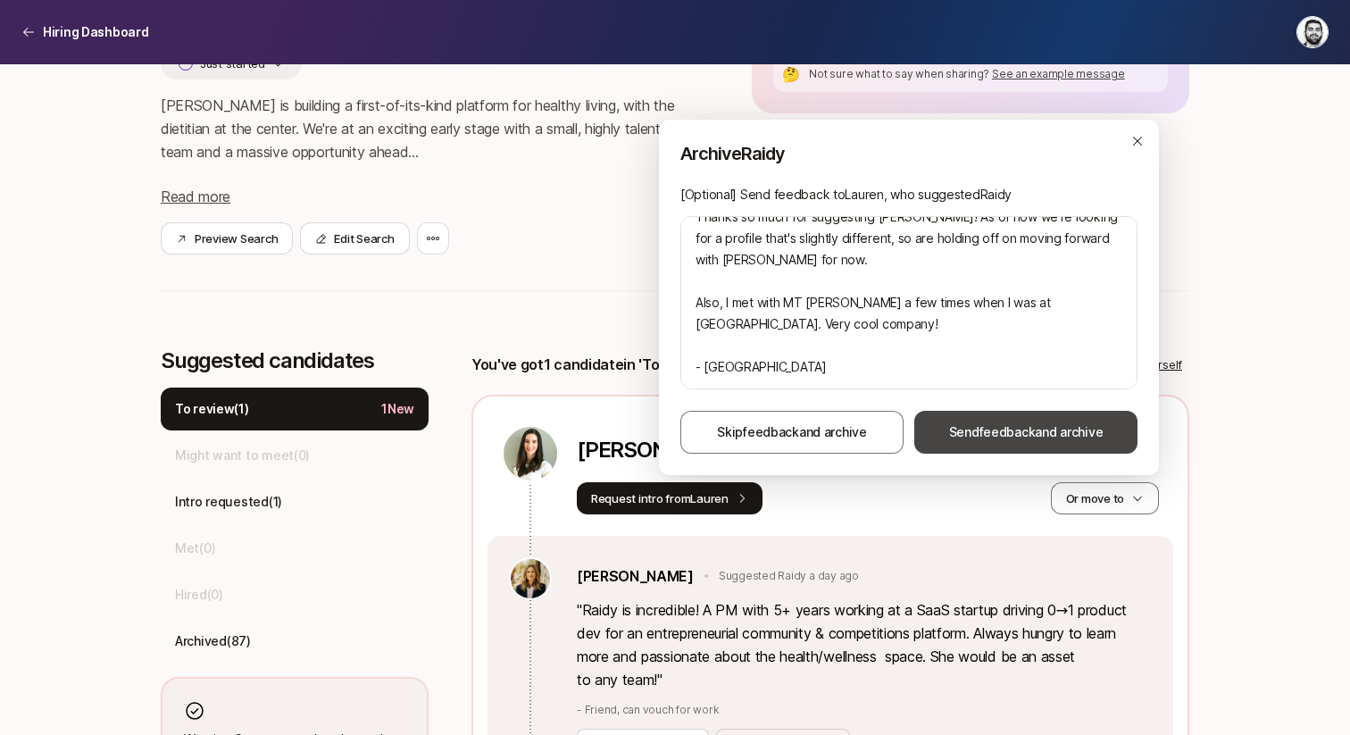
click at [977, 418] on button "Send feedback and archive" at bounding box center [1025, 432] width 223 height 43
type textarea "x"
